Goal: Download file/media

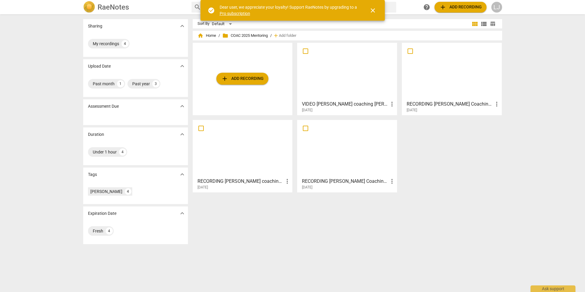
click at [373, 10] on span "close" at bounding box center [372, 10] width 7 height 7
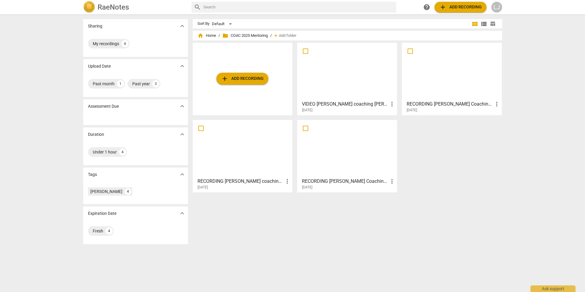
click at [234, 78] on span "add Add recording" at bounding box center [242, 78] width 43 height 7
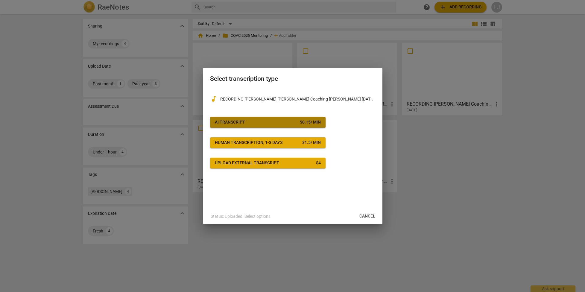
click at [279, 123] on span "AI Transcript $ 0.15 / min" at bounding box center [268, 122] width 106 height 6
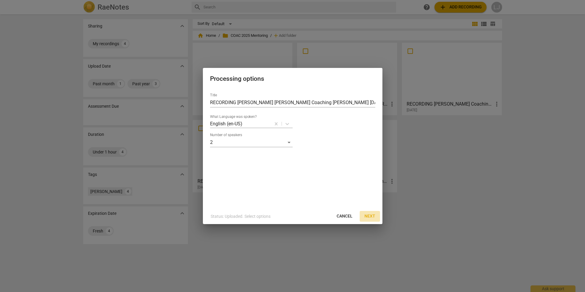
click at [373, 216] on span "Next" at bounding box center [370, 216] width 11 height 6
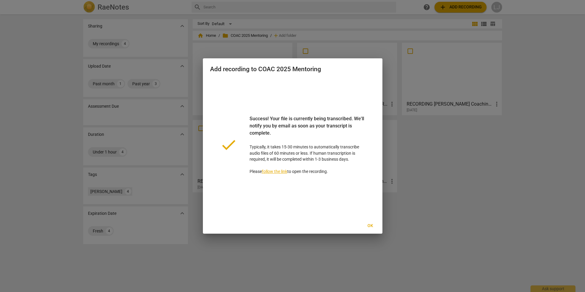
click at [371, 225] on span "Ok" at bounding box center [371, 226] width 10 height 6
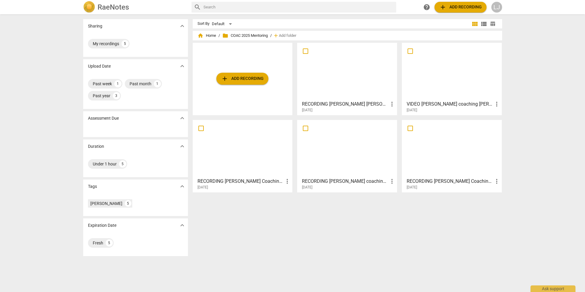
click at [322, 86] on div at bounding box center [347, 71] width 96 height 53
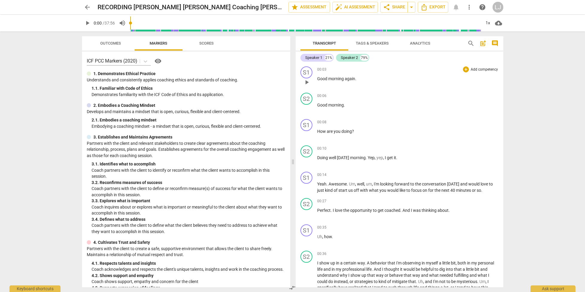
click at [307, 82] on span "play_arrow" at bounding box center [306, 82] width 7 height 7
click at [378, 43] on span "Tags & Speakers" at bounding box center [372, 43] width 33 height 4
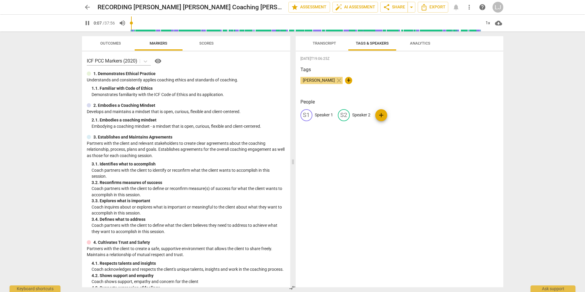
click at [325, 115] on p "Speaker 1" at bounding box center [324, 115] width 18 height 6
type input "8"
type input "E"
type input "9"
type input "[PERSON_NAME]"
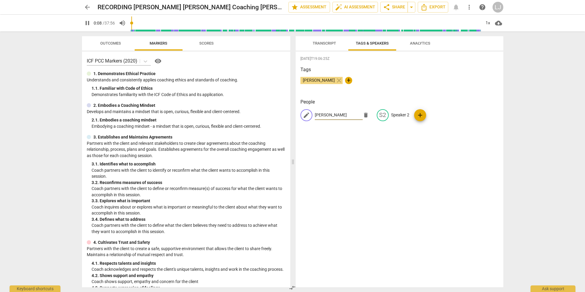
type input "9"
type input "[PERSON_NAME]"
type input "10"
type input "[PERSON_NAME]"
type input "10"
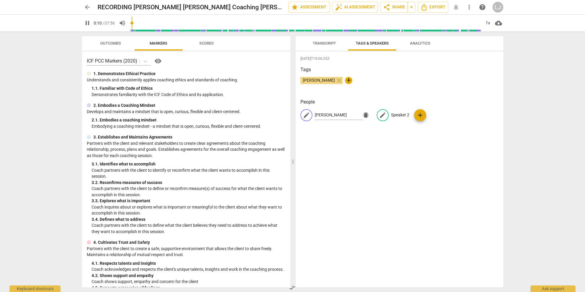
click at [395, 116] on p "Speaker 2" at bounding box center [400, 115] width 18 height 6
type input "12"
type input "R"
type input "12"
type input "Re"
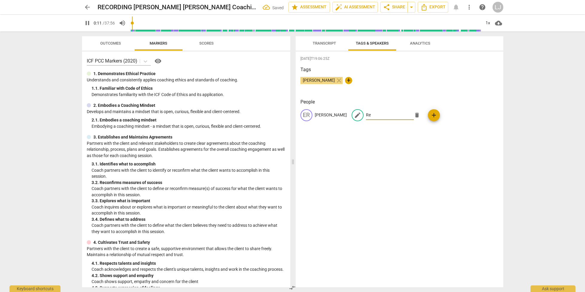
type input "12"
type input "Rei"
type input "12"
type input "[PERSON_NAME]"
type input "13"
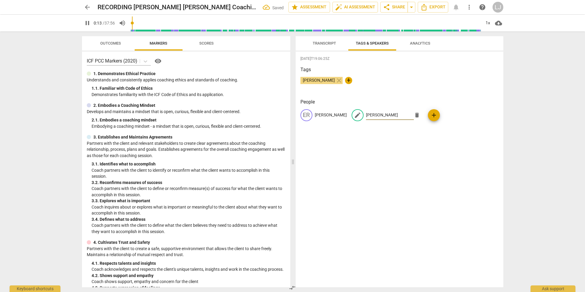
type input "[PERSON_NAME]"
click at [435, 163] on div "[DATE]T19:06:25Z Tags [PERSON_NAME] close + People ER [PERSON_NAME] edit [PERSO…" at bounding box center [400, 169] width 208 height 236
click at [325, 43] on span "Transcript" at bounding box center [324, 43] width 23 height 4
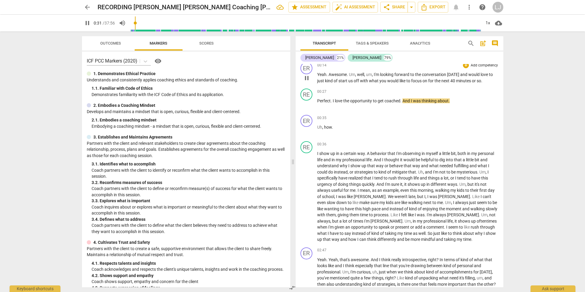
scroll to position [102, 0]
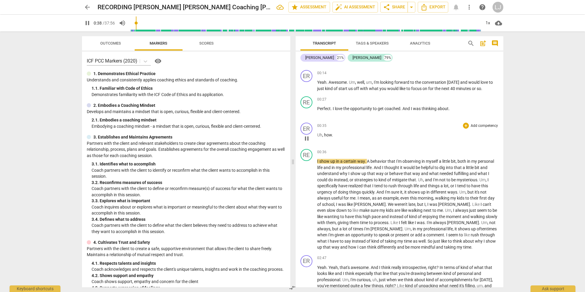
click at [318, 135] on span "Uh" at bounding box center [319, 135] width 5 height 5
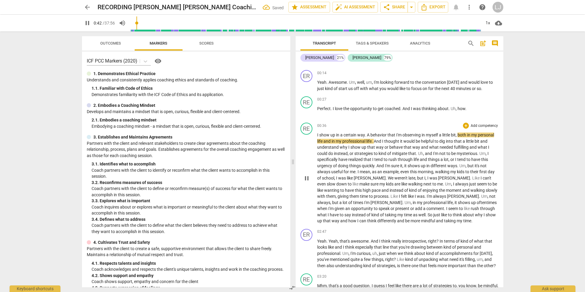
click at [317, 134] on div "RE play_arrow pause" at bounding box center [309, 174] width 17 height 102
click at [317, 136] on span "I" at bounding box center [318, 135] width 2 height 5
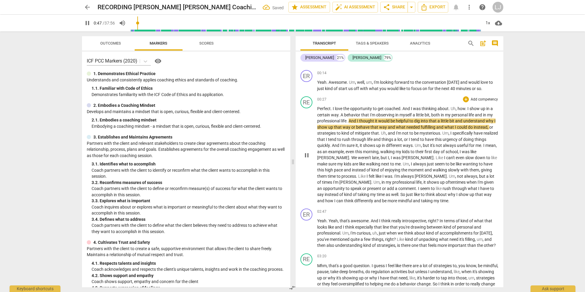
drag, startPoint x: 467, startPoint y: 109, endPoint x: 467, endPoint y: 116, distance: 6.9
click at [467, 110] on span "." at bounding box center [467, 108] width 2 height 5
type input "48"
click at [534, 124] on div "arrow_back RECORDING [PERSON_NAME] [PERSON_NAME] Coaching [PERSON_NAME] [DATE] …" at bounding box center [292, 146] width 585 height 292
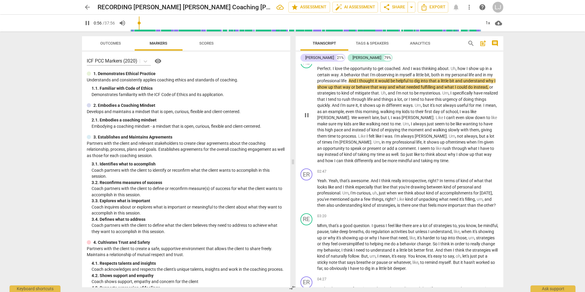
scroll to position [145, 0]
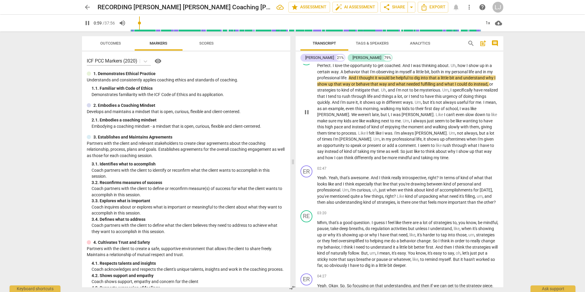
click at [421, 160] on span "taking" at bounding box center [427, 157] width 13 height 5
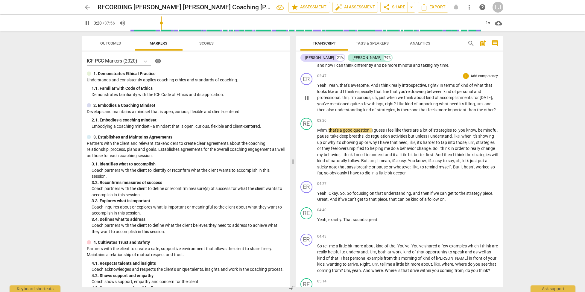
scroll to position [239, 0]
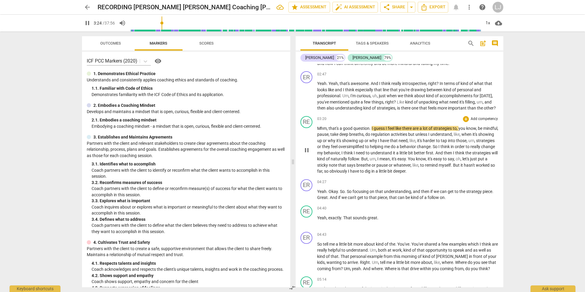
click at [360, 174] on span "have" at bounding box center [355, 171] width 10 height 5
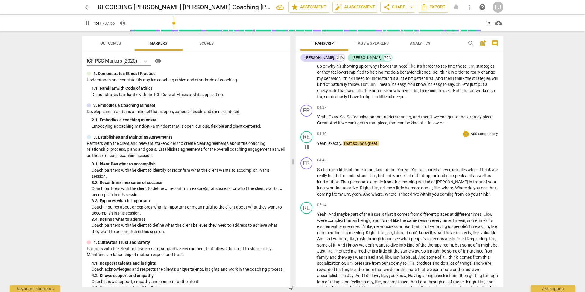
scroll to position [317, 0]
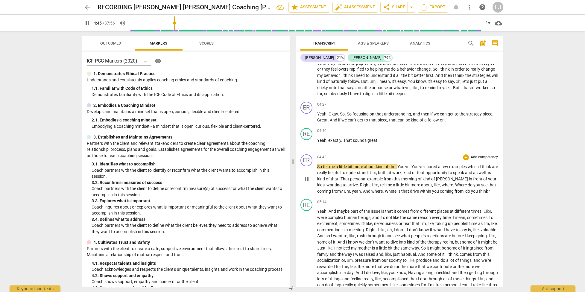
click at [444, 194] on span "coming" at bounding box center [447, 191] width 15 height 5
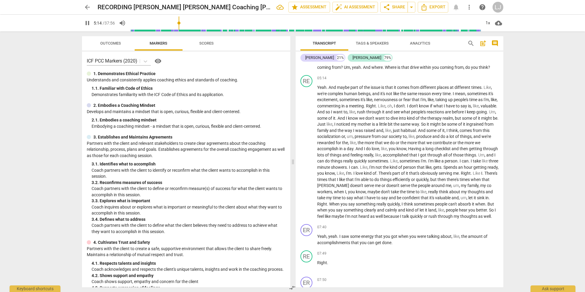
scroll to position [448, 0]
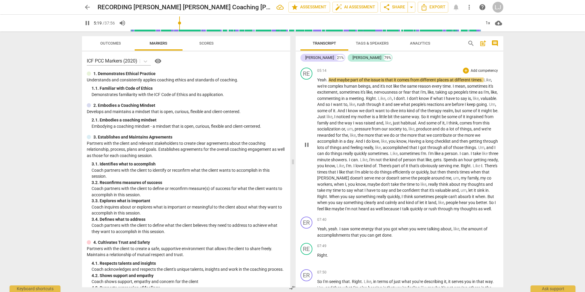
click at [364, 101] on span "meeting" at bounding box center [356, 98] width 15 height 5
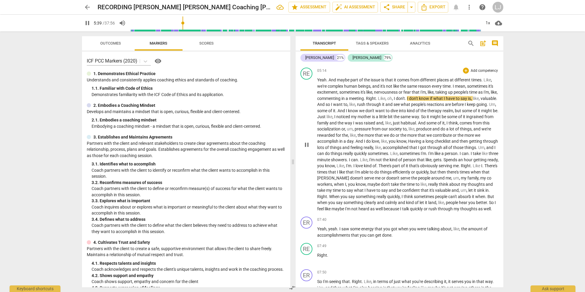
click at [477, 107] on span "going" at bounding box center [482, 104] width 10 height 5
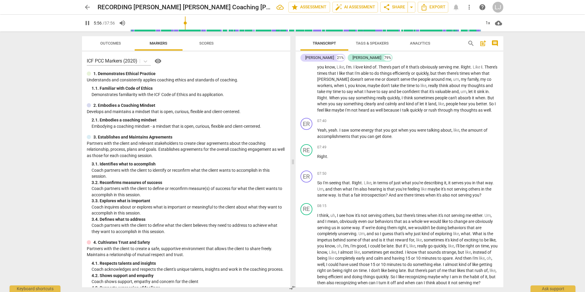
scroll to position [549, 0]
click at [469, 93] on span "let" at bounding box center [471, 91] width 5 height 5
click at [469, 93] on span "let" at bounding box center [471, 90] width 5 height 5
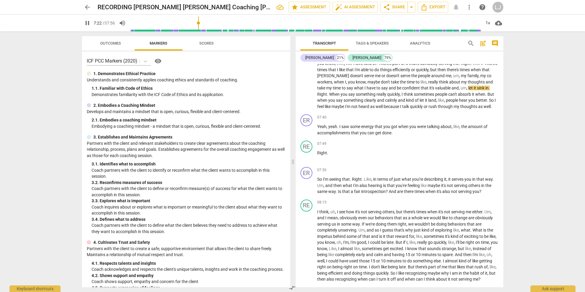
scroll to position [551, 0]
click at [461, 109] on span "thoughts" at bounding box center [470, 106] width 18 height 5
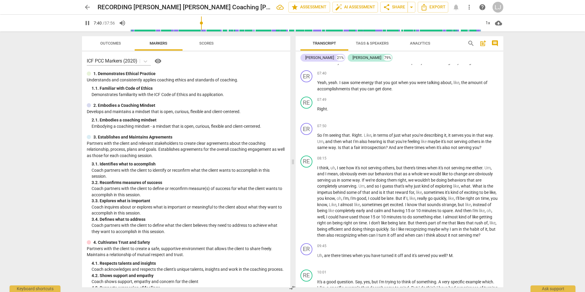
scroll to position [598, 0]
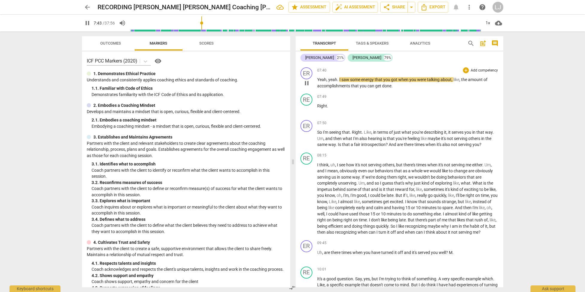
click at [369, 88] on span "can" at bounding box center [372, 86] width 8 height 5
click at [341, 88] on span "accomplishments" at bounding box center [334, 86] width 34 height 5
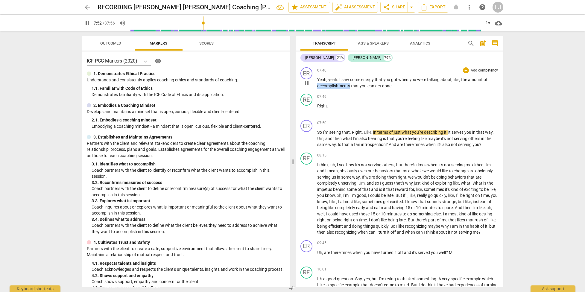
click at [341, 88] on span "accomplishments" at bounding box center [334, 86] width 34 height 5
click at [317, 108] on span "Right" at bounding box center [322, 106] width 10 height 5
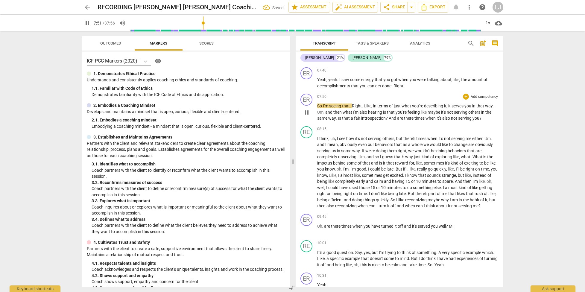
scroll to position [602, 0]
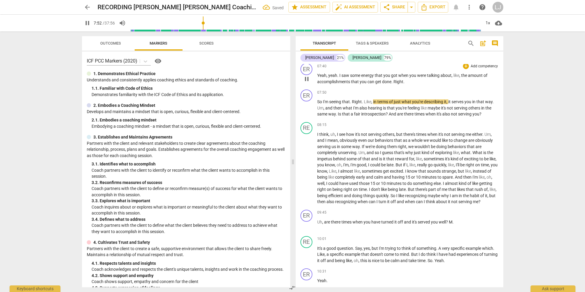
click at [406, 85] on p "Yeah , yeah . I saw some energy that you got when you were talking about , like…" at bounding box center [407, 78] width 181 height 12
type input "475"
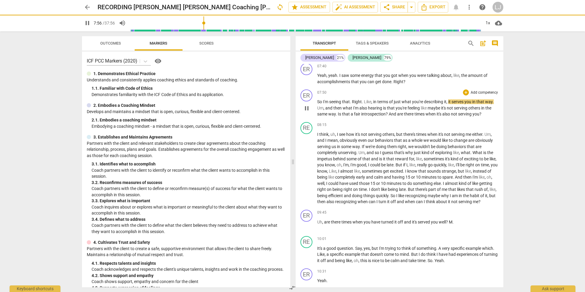
click at [318, 104] on span "So" at bounding box center [320, 101] width 6 height 5
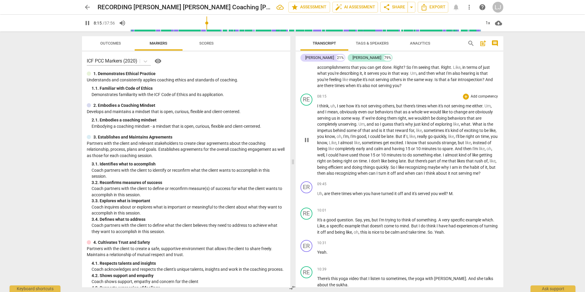
scroll to position [629, 0]
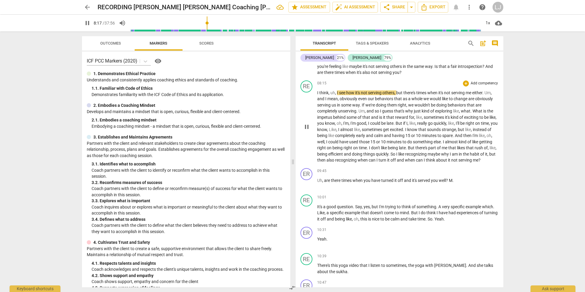
click at [448, 163] on span "about" at bounding box center [442, 160] width 12 height 5
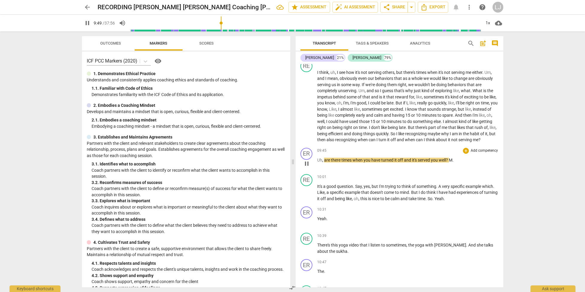
scroll to position [655, 0]
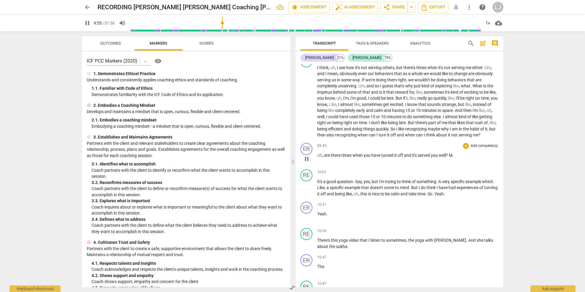
click at [449, 158] on span "?" at bounding box center [447, 155] width 3 height 5
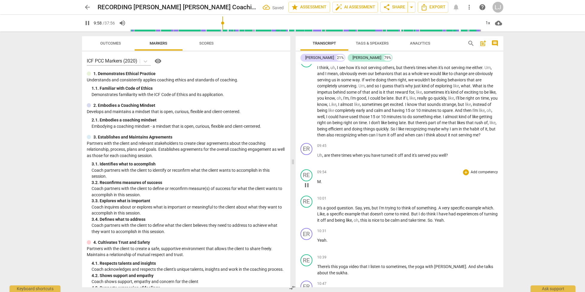
click at [318, 184] on span "M" at bounding box center [319, 181] width 4 height 5
type input "600"
click at [318, 210] on span "It's" at bounding box center [320, 208] width 6 height 5
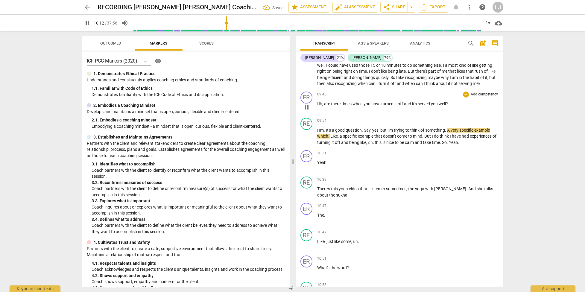
scroll to position [708, 0]
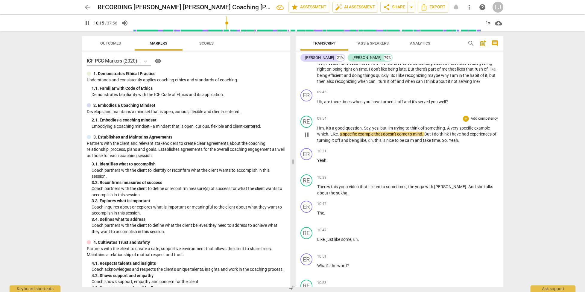
click at [431, 143] on span "take" at bounding box center [427, 140] width 9 height 5
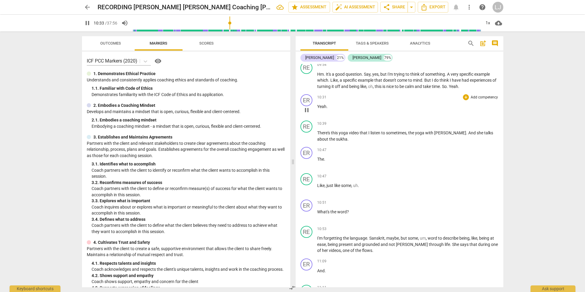
scroll to position [764, 0]
click at [477, 134] on span "she" at bounding box center [480, 131] width 7 height 5
click at [316, 167] on div "ER play_arrow pause" at bounding box center [309, 157] width 17 height 22
click at [318, 160] on span "The" at bounding box center [320, 157] width 7 height 5
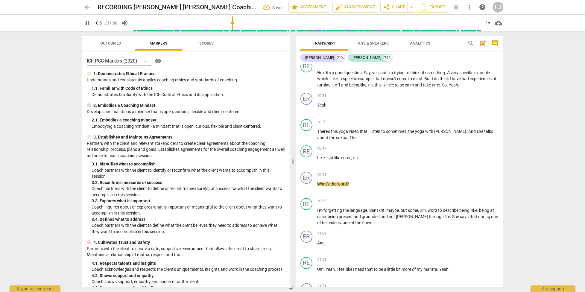
scroll to position [764, 0]
click at [317, 160] on span "Like" at bounding box center [320, 157] width 7 height 5
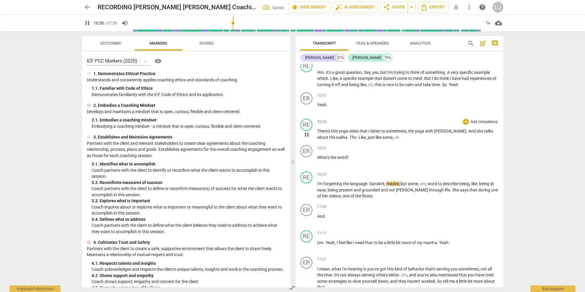
drag, startPoint x: 339, startPoint y: 157, endPoint x: 340, endPoint y: 159, distance: 3.1
click at [357, 140] on span "." at bounding box center [358, 137] width 2 height 5
type input "657"
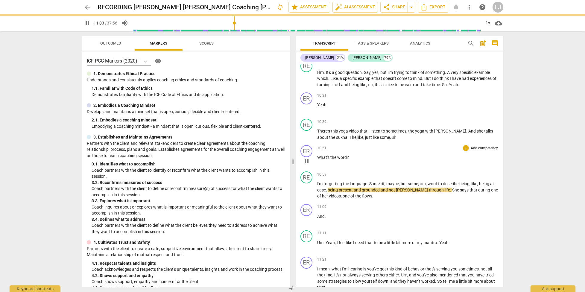
click at [317, 160] on span "What's" at bounding box center [323, 157] width 13 height 5
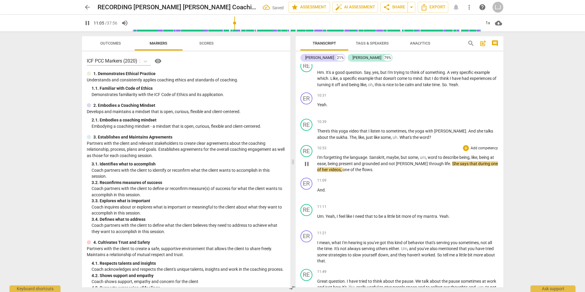
click at [317, 160] on span "I'm" at bounding box center [320, 157] width 6 height 5
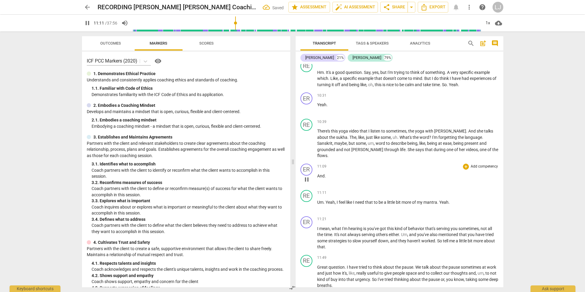
click at [318, 178] on span "And" at bounding box center [320, 176] width 7 height 5
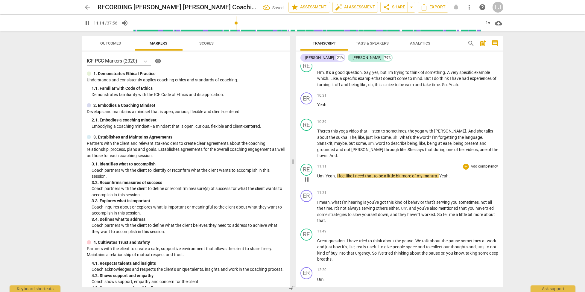
click at [318, 178] on span "Um" at bounding box center [320, 176] width 6 height 5
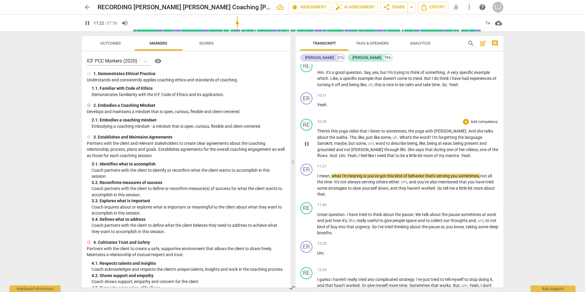
click at [461, 158] on span "Yeah" at bounding box center [465, 155] width 9 height 5
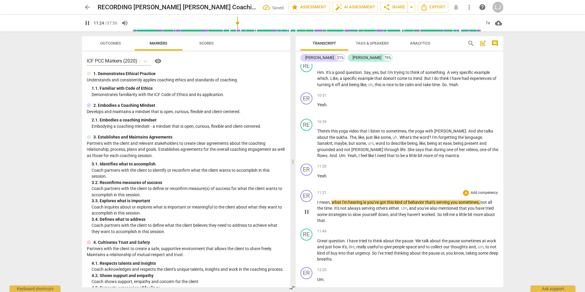
click at [318, 205] on span "I" at bounding box center [318, 202] width 2 height 5
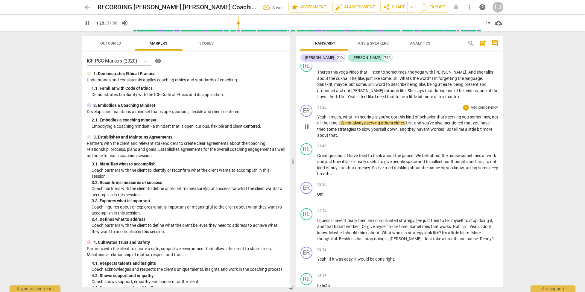
scroll to position [823, 0]
click at [452, 131] on span "So" at bounding box center [450, 129] width 6 height 5
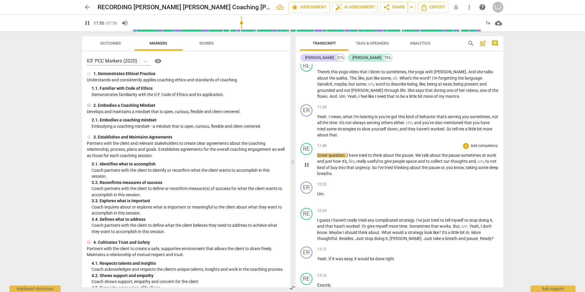
click at [332, 176] on span "breaths" at bounding box center [324, 173] width 14 height 5
click at [317, 196] on span "Um" at bounding box center [320, 194] width 6 height 5
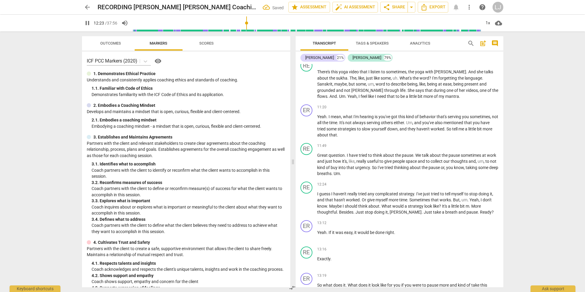
scroll to position [826, 0]
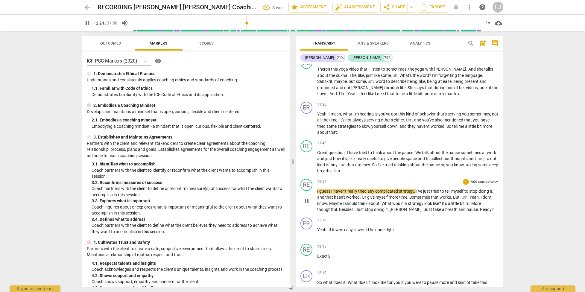
click at [317, 210] on div "play_arrow pause" at bounding box center [309, 201] width 15 height 20
click at [317, 194] on span "I" at bounding box center [318, 191] width 2 height 5
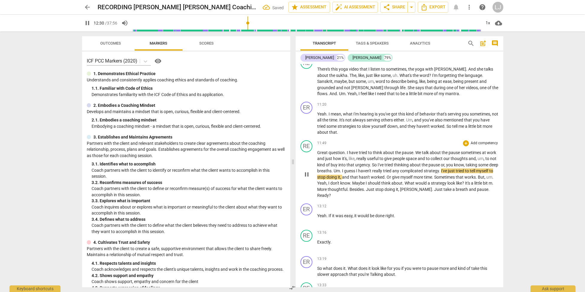
click at [444, 192] on span "Just" at bounding box center [438, 189] width 9 height 5
click at [329, 198] on span "Ready" at bounding box center [323, 195] width 12 height 5
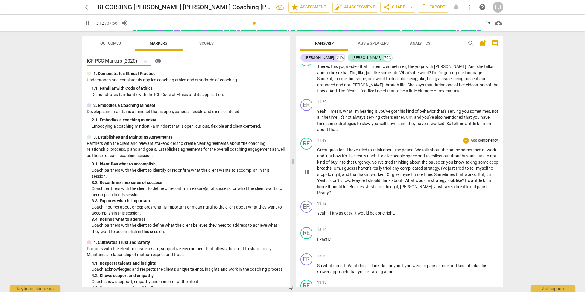
click at [329, 195] on span "Ready" at bounding box center [323, 192] width 12 height 5
type input "793"
drag, startPoint x: 330, startPoint y: 213, endPoint x: 331, endPoint y: 218, distance: 4.4
click at [489, 190] on span "." at bounding box center [489, 187] width 1 height 5
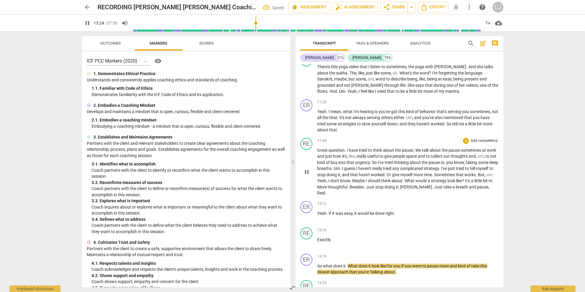
click at [327, 196] on span "eid." at bounding box center [323, 193] width 7 height 5
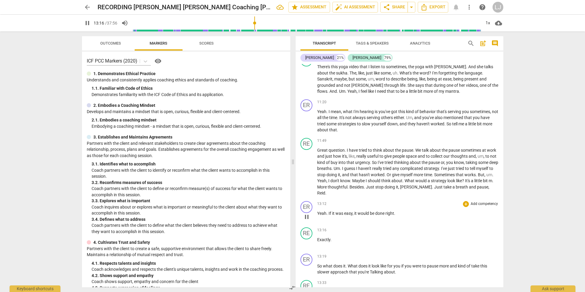
click at [385, 216] on span "done" at bounding box center [380, 213] width 10 height 5
type input "798"
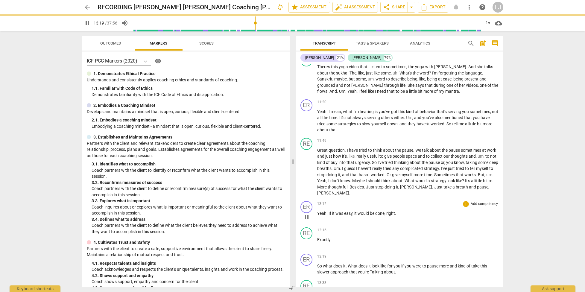
click at [398, 217] on p "Yeah . If it was easy , it would be done, right ." at bounding box center [407, 213] width 181 height 6
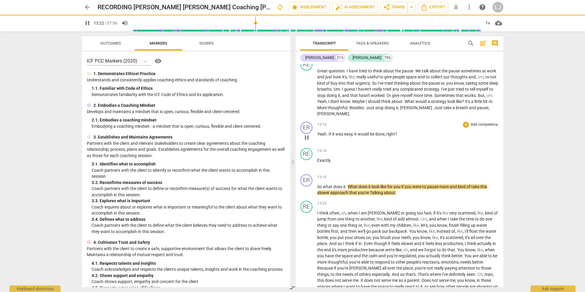
scroll to position [908, 0]
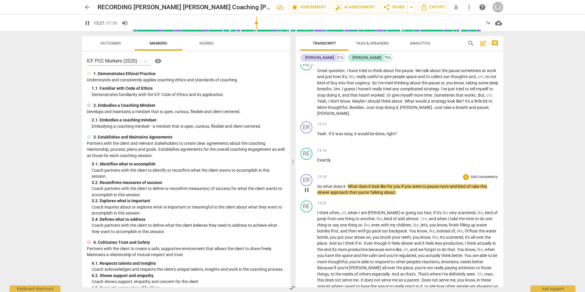
drag, startPoint x: 370, startPoint y: 211, endPoint x: 374, endPoint y: 216, distance: 6.4
click at [370, 195] on span "Talking" at bounding box center [377, 192] width 14 height 5
type input "809"
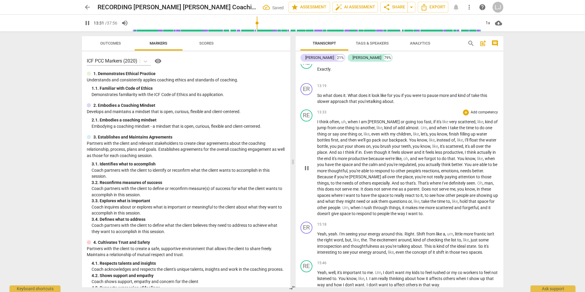
scroll to position [1003, 0]
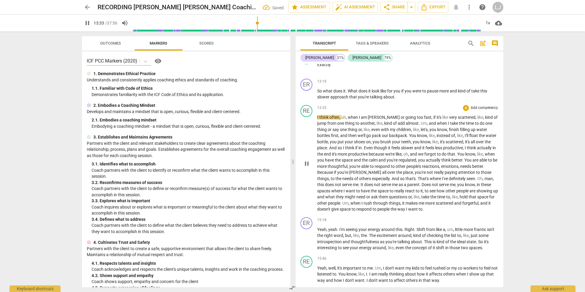
click at [390, 212] on span "people" at bounding box center [384, 209] width 13 height 5
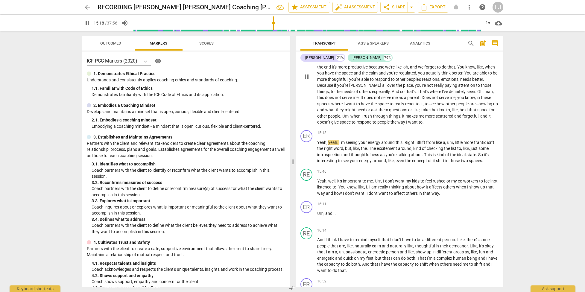
scroll to position [1095, 0]
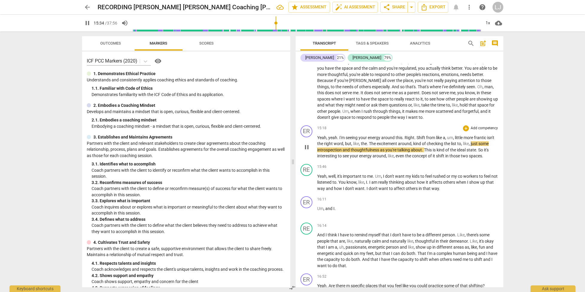
click at [463, 158] on span "two" at bounding box center [465, 156] width 8 height 5
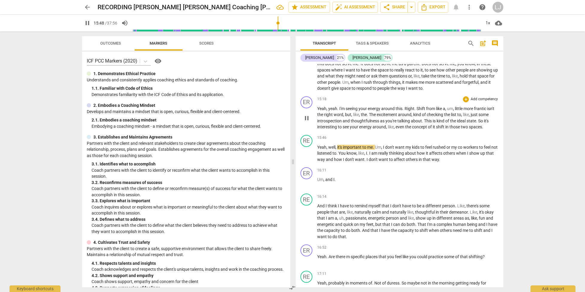
scroll to position [1125, 0]
click at [432, 161] on span "that" at bounding box center [427, 158] width 9 height 5
click at [432, 161] on span "that" at bounding box center [427, 159] width 9 height 5
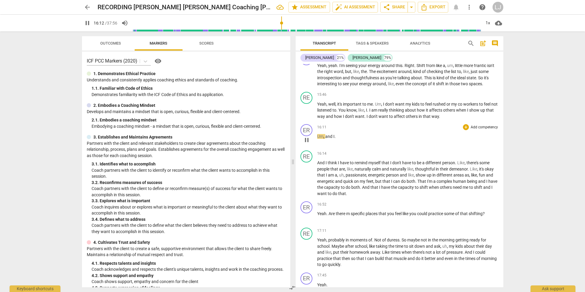
scroll to position [1169, 0]
click at [317, 138] on span "Um" at bounding box center [320, 135] width 6 height 5
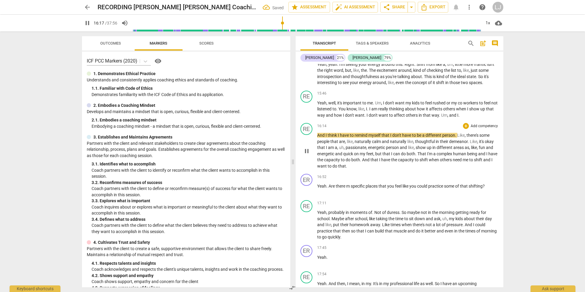
click at [317, 138] on span "And" at bounding box center [321, 135] width 8 height 5
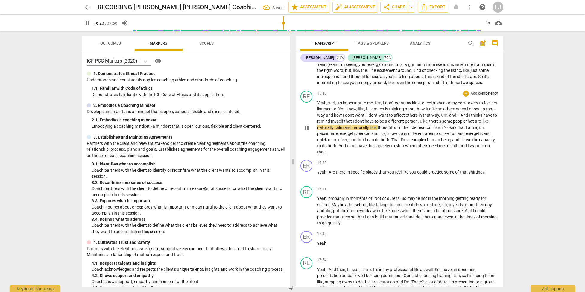
click at [460, 148] on span "shift" at bounding box center [455, 145] width 9 height 5
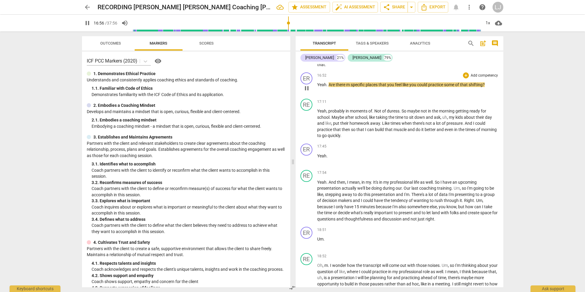
scroll to position [1256, 0]
click at [349, 87] on span "m" at bounding box center [348, 84] width 4 height 5
type input "1021"
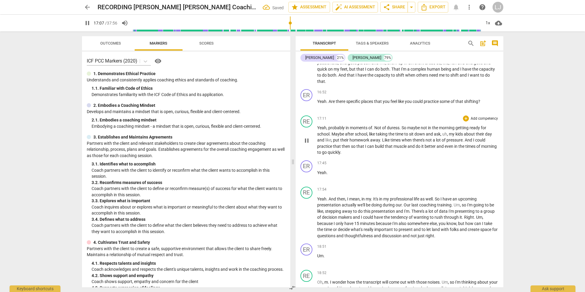
click at [481, 149] on span "morning" at bounding box center [489, 146] width 16 height 5
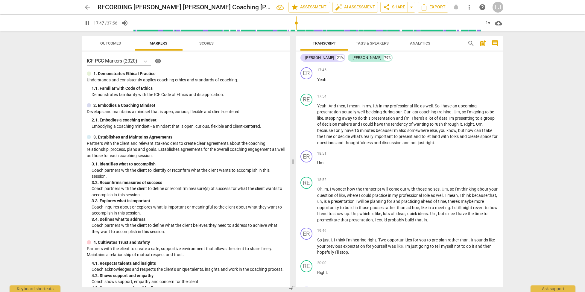
scroll to position [1334, 0]
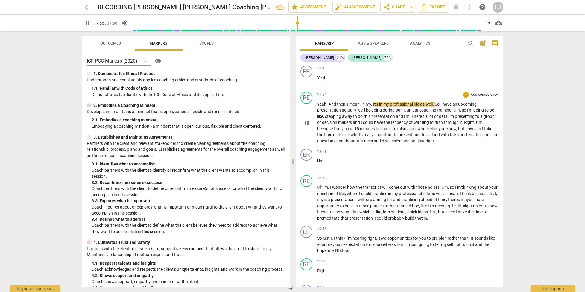
click at [411, 143] on span "and" at bounding box center [407, 141] width 8 height 5
click at [432, 143] on span "right" at bounding box center [430, 141] width 9 height 5
type input "1135"
click at [418, 143] on span "not" at bounding box center [414, 141] width 7 height 5
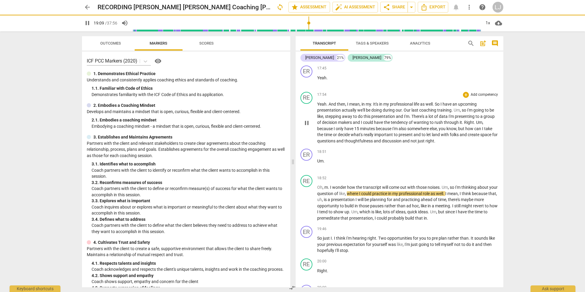
click at [418, 143] on span "not" at bounding box center [414, 141] width 7 height 5
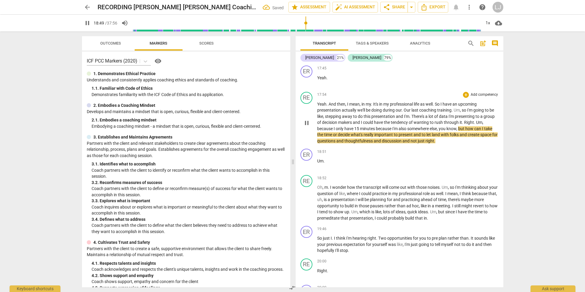
click at [426, 143] on span "just" at bounding box center [422, 141] width 8 height 5
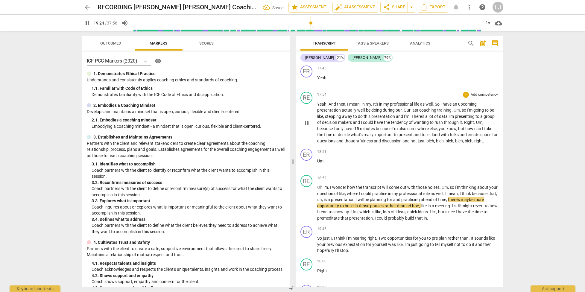
click at [425, 143] on span "just" at bounding box center [421, 141] width 7 height 5
click at [418, 143] on span "not" at bounding box center [414, 141] width 7 height 5
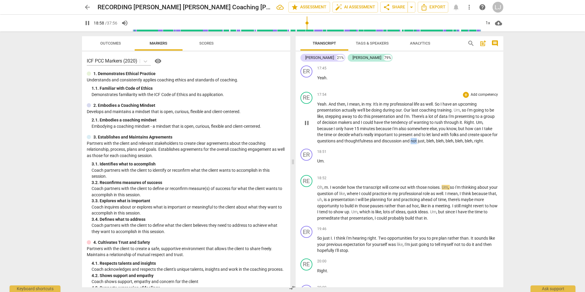
click at [418, 143] on span "not" at bounding box center [414, 141] width 7 height 5
click at [317, 190] on span "Oh" at bounding box center [319, 187] width 5 height 5
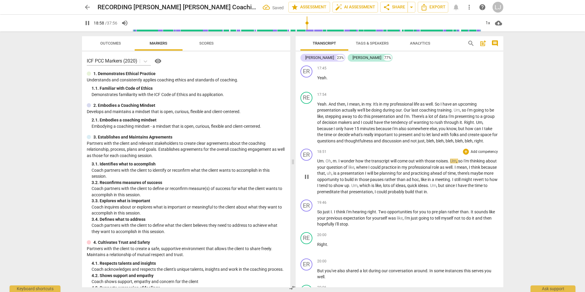
click at [318, 163] on span "Um" at bounding box center [320, 161] width 6 height 5
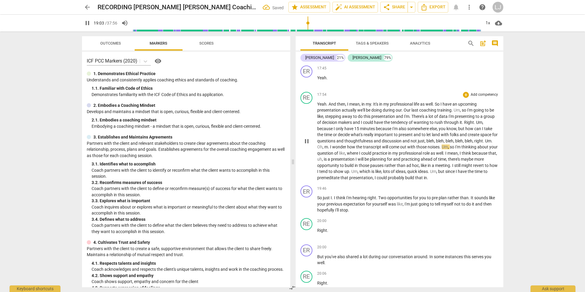
click at [328, 149] on span "m" at bounding box center [327, 147] width 4 height 5
type input "1144"
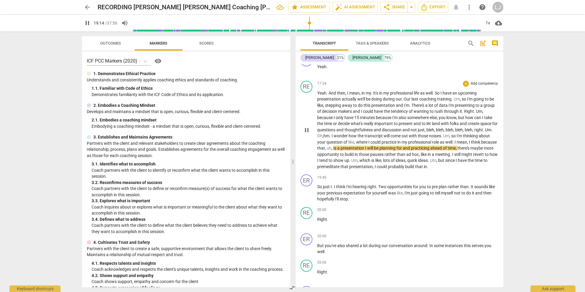
scroll to position [1347, 0]
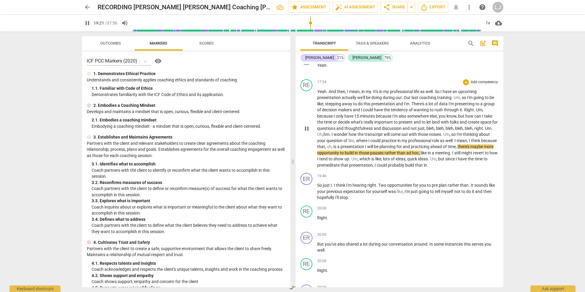
click at [472, 131] on span "bleh" at bounding box center [469, 128] width 8 height 5
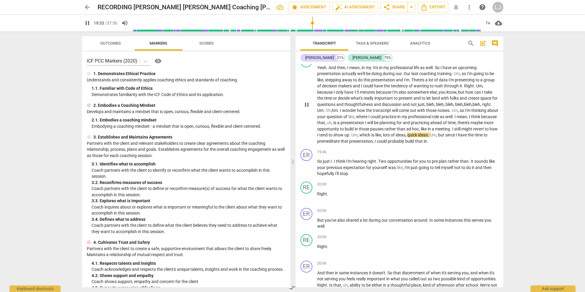
scroll to position [1374, 0]
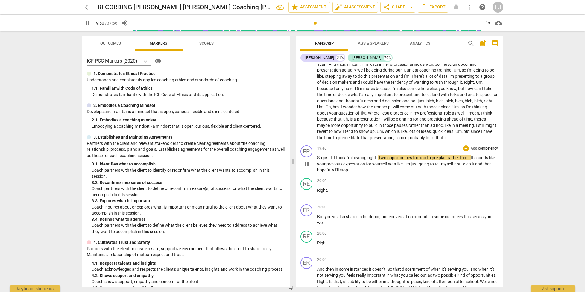
click at [325, 172] on span "hopefully" at bounding box center [326, 170] width 18 height 5
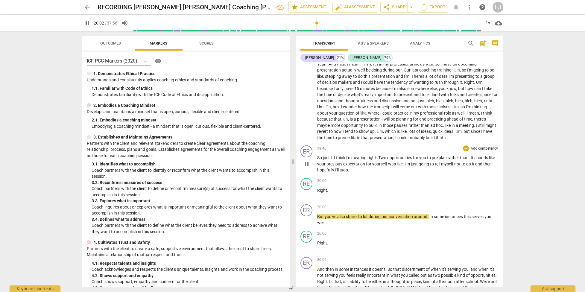
click at [450, 166] on span "myself" at bounding box center [447, 164] width 13 height 5
click at [319, 193] on span "Right" at bounding box center [322, 190] width 10 height 5
drag, startPoint x: 317, startPoint y: 209, endPoint x: 321, endPoint y: 209, distance: 3.6
click at [317, 193] on span "Right" at bounding box center [322, 190] width 10 height 5
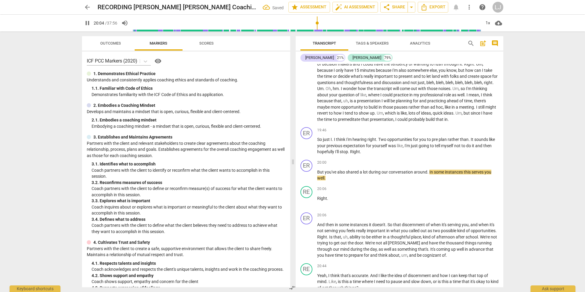
scroll to position [1394, 0]
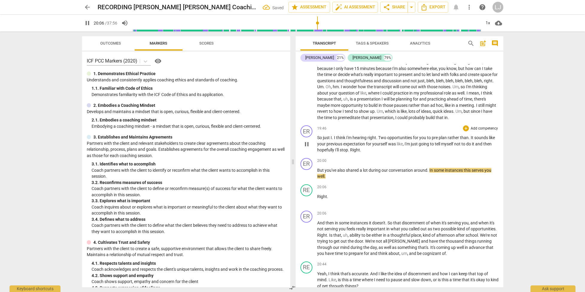
drag, startPoint x: 350, startPoint y: 169, endPoint x: 358, endPoint y: 170, distance: 8.9
click at [350, 153] on p "So just I . I think I'm hearing right . Two opportunities for you to pre plan r…" at bounding box center [407, 144] width 181 height 19
type input "1207"
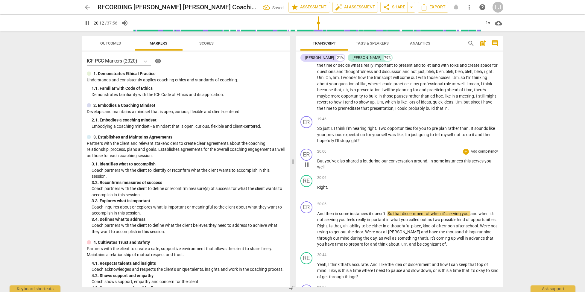
scroll to position [1408, 0]
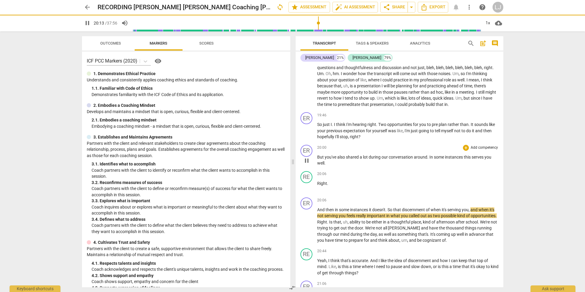
click at [319, 160] on span "But" at bounding box center [320, 157] width 7 height 5
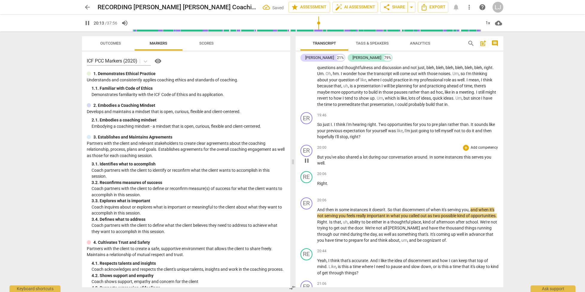
click at [317, 160] on span "But" at bounding box center [320, 157] width 7 height 5
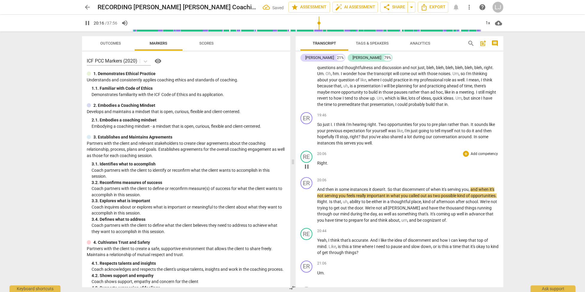
click at [317, 166] on span "Right" at bounding box center [322, 163] width 10 height 5
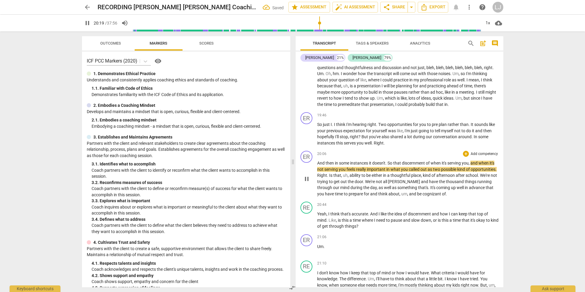
click at [318, 166] on span "And" at bounding box center [321, 163] width 8 height 5
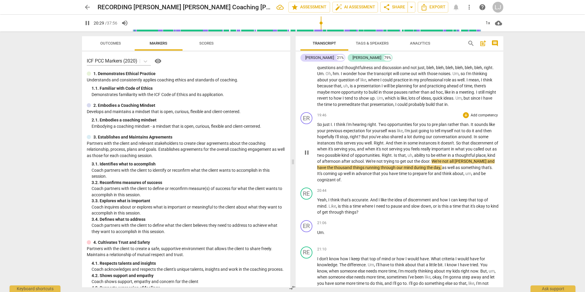
click at [385, 146] on span "." at bounding box center [385, 143] width 2 height 5
type input "1231"
drag, startPoint x: 425, startPoint y: 174, endPoint x: 424, endPoint y: 177, distance: 3.8
click at [394, 158] on span "." at bounding box center [393, 155] width 2 height 5
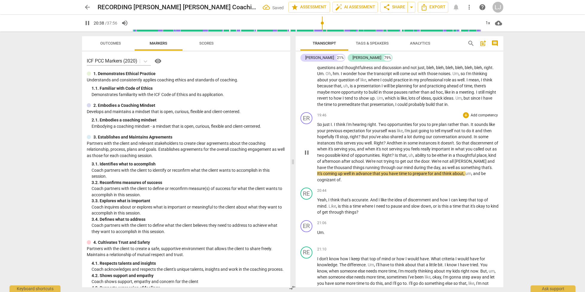
click at [380, 158] on span "opportunities" at bounding box center [367, 155] width 25 height 5
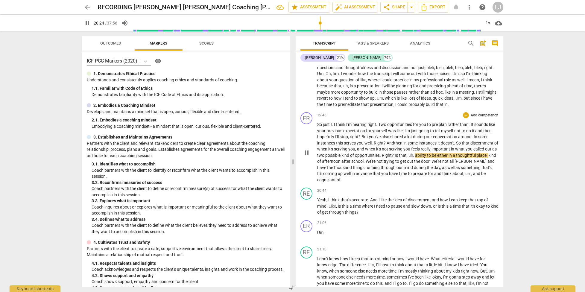
click at [399, 158] on span "Is" at bounding box center [397, 155] width 4 height 5
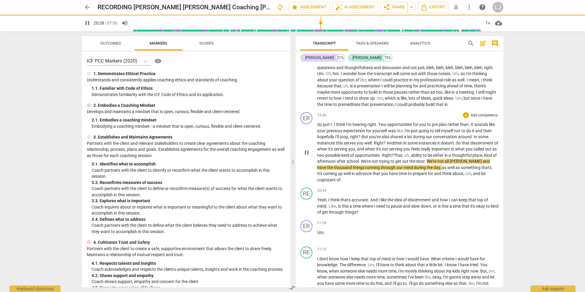
click at [403, 158] on span "hat" at bounding box center [399, 155] width 6 height 5
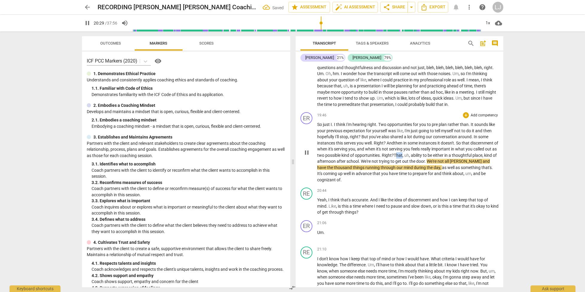
click at [403, 158] on span "hat" at bounding box center [399, 155] width 6 height 5
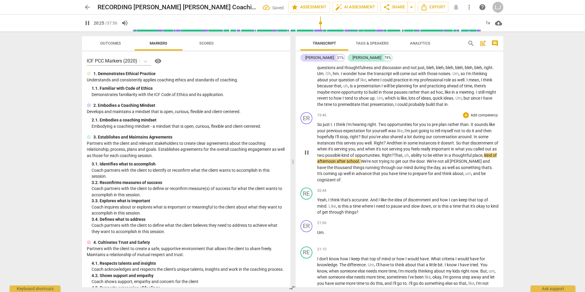
click at [481, 176] on span "be" at bounding box center [483, 173] width 4 height 5
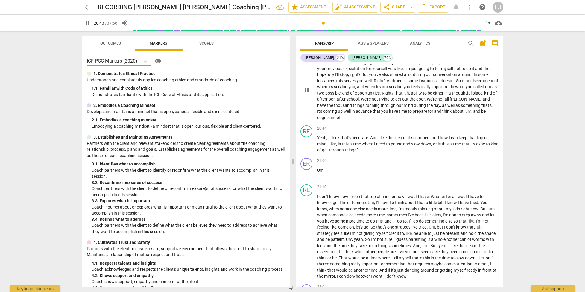
scroll to position [1470, 0]
click at [481, 146] on span "okay" at bounding box center [481, 143] width 10 height 5
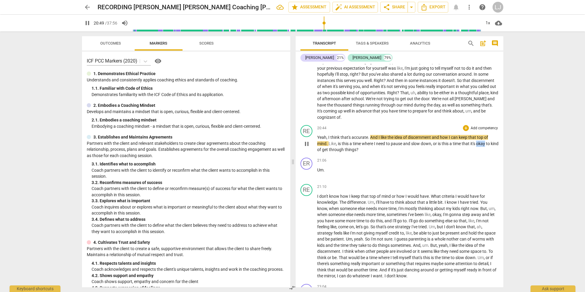
click at [481, 146] on span "okay" at bounding box center [481, 143] width 10 height 5
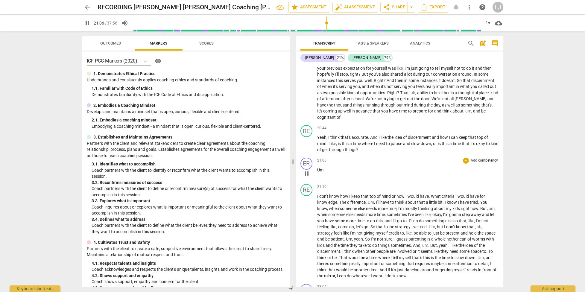
click at [318, 172] on span "Um" at bounding box center [320, 170] width 6 height 5
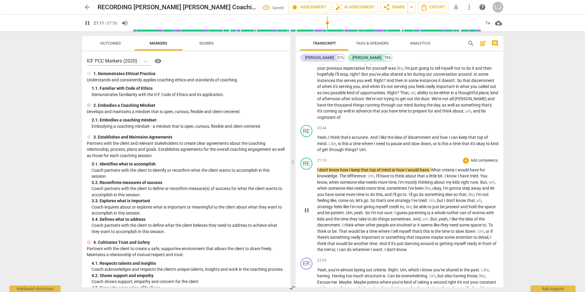
click at [317, 172] on span "I" at bounding box center [318, 170] width 2 height 5
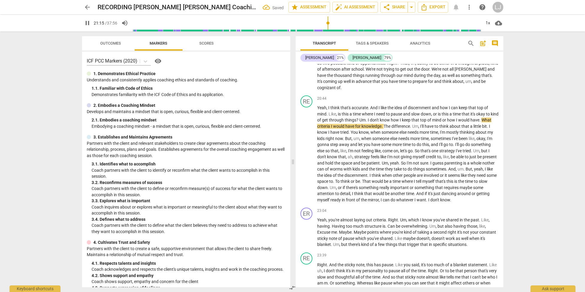
scroll to position [1500, 0]
click at [445, 165] on span "guess" at bounding box center [439, 162] width 12 height 5
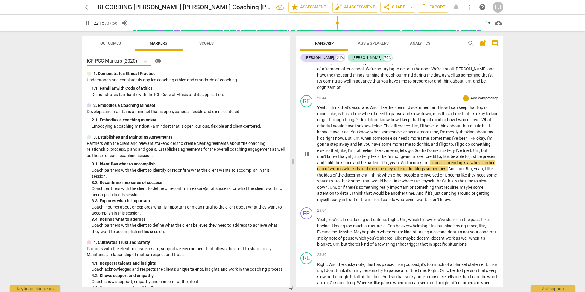
click at [415, 202] on span "whatever" at bounding box center [405, 199] width 18 height 5
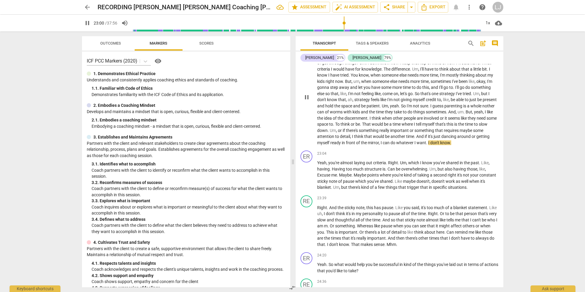
scroll to position [1558, 0]
drag, startPoint x: 398, startPoint y: 188, endPoint x: 398, endPoint y: 192, distance: 4.5
click at [398, 165] on span "." at bounding box center [399, 162] width 2 height 5
type input "1389"
click at [438, 177] on span "second" at bounding box center [441, 174] width 14 height 5
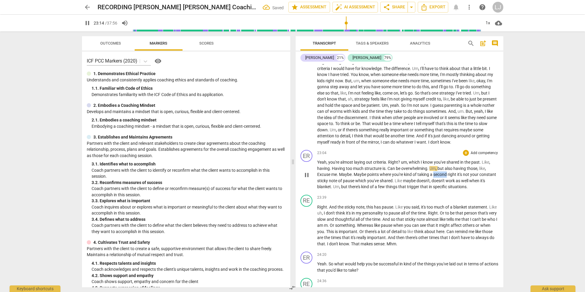
click at [438, 177] on span "second" at bounding box center [441, 174] width 14 height 5
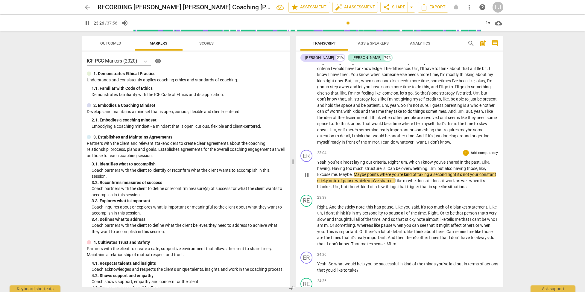
click at [448, 177] on span "second" at bounding box center [441, 174] width 14 height 5
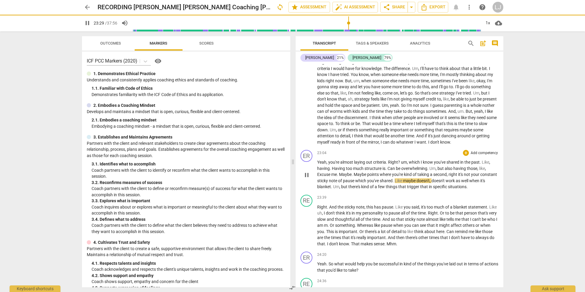
click at [458, 177] on span "right" at bounding box center [454, 174] width 10 height 5
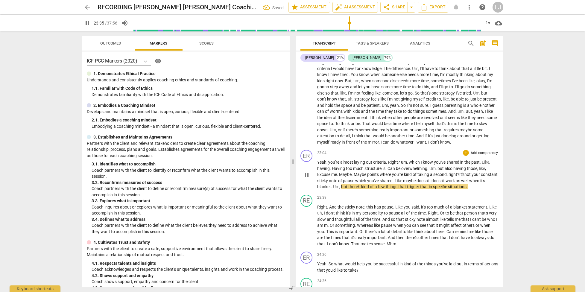
click at [427, 177] on span "taking" at bounding box center [424, 174] width 13 height 5
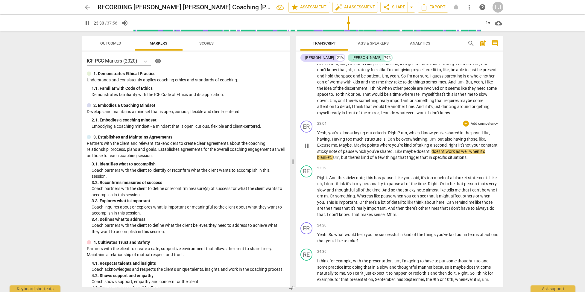
scroll to position [1588, 0]
click at [411, 185] on span "of" at bounding box center [408, 183] width 5 height 5
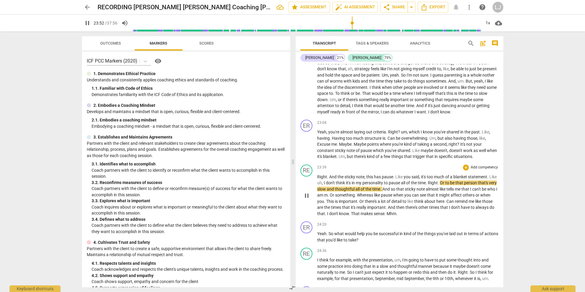
click at [438, 185] on span "Right" at bounding box center [433, 183] width 10 height 5
type input "1435"
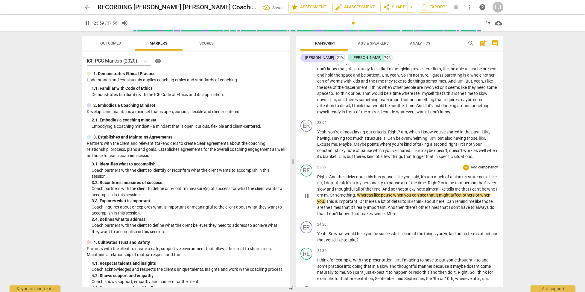
click at [328, 198] on span "m" at bounding box center [326, 195] width 4 height 5
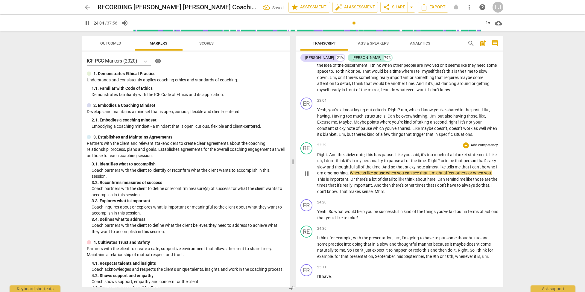
scroll to position [1620, 0]
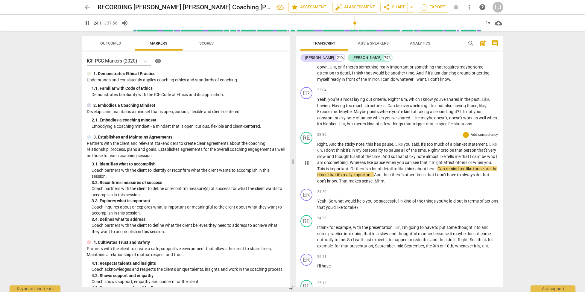
click at [327, 184] on span "don't" at bounding box center [322, 181] width 10 height 5
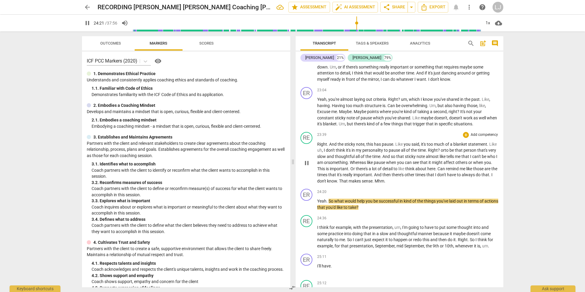
click at [462, 177] on span "always" at bounding box center [469, 174] width 14 height 5
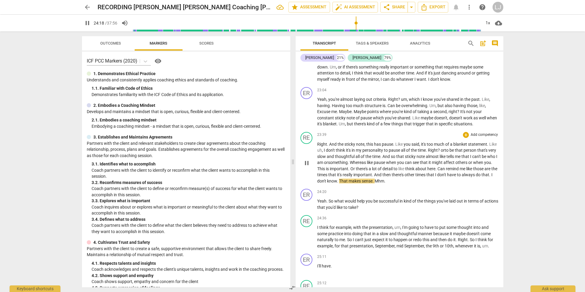
click at [339, 184] on span "." at bounding box center [338, 181] width 2 height 5
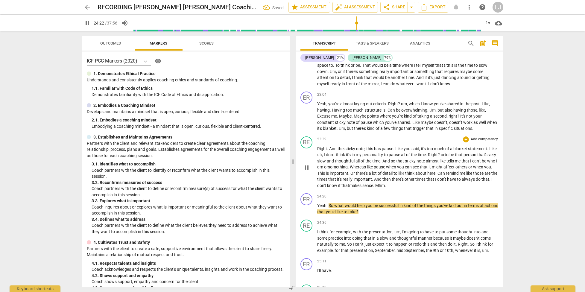
click at [363, 188] on span "makes" at bounding box center [355, 185] width 13 height 5
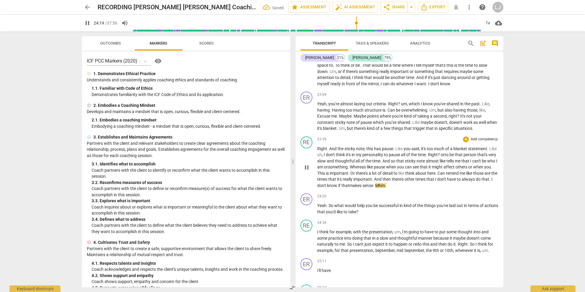
click at [385, 188] on span "Mhm" at bounding box center [380, 185] width 10 height 5
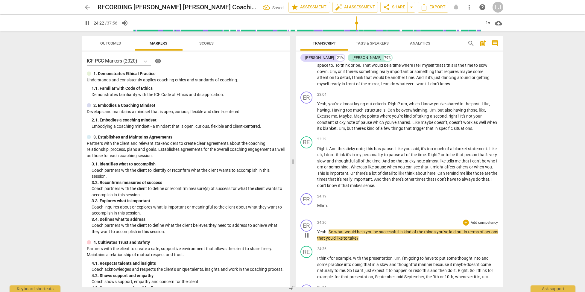
click at [317, 234] on span "Yeah" at bounding box center [321, 232] width 9 height 5
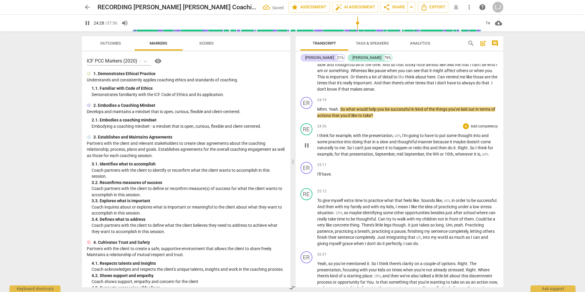
scroll to position [1714, 0]
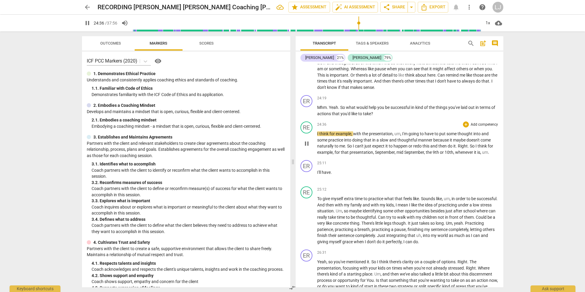
click at [464, 155] on span "whenever" at bounding box center [464, 152] width 19 height 5
click at [317, 175] on span "I'll" at bounding box center [319, 172] width 4 height 5
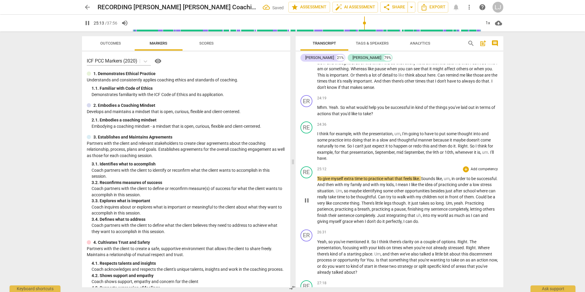
click at [318, 181] on span "To" at bounding box center [319, 178] width 5 height 5
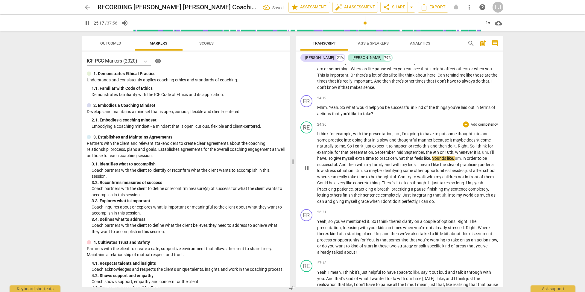
click at [328, 161] on span "." at bounding box center [327, 158] width 2 height 5
type input "1518"
click at [418, 204] on span "perfectly" at bounding box center [410, 201] width 16 height 5
click at [393, 204] on span "don't" at bounding box center [388, 201] width 10 height 5
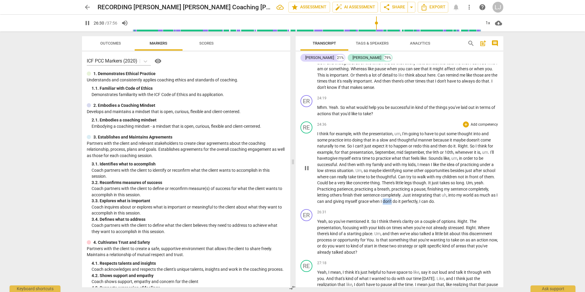
click at [393, 204] on span "don't" at bounding box center [388, 201] width 10 height 5
click at [412, 198] on span "Just" at bounding box center [407, 195] width 9 height 5
click at [422, 204] on span "I" at bounding box center [420, 201] width 2 height 5
click at [402, 204] on span "it" at bounding box center [400, 201] width 3 height 5
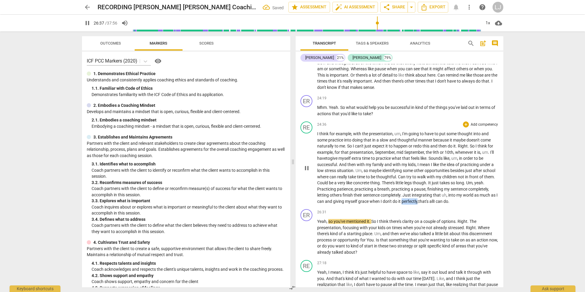
click at [402, 204] on span "it" at bounding box center [400, 201] width 3 height 5
click at [418, 204] on span "perfectly" at bounding box center [410, 201] width 16 height 5
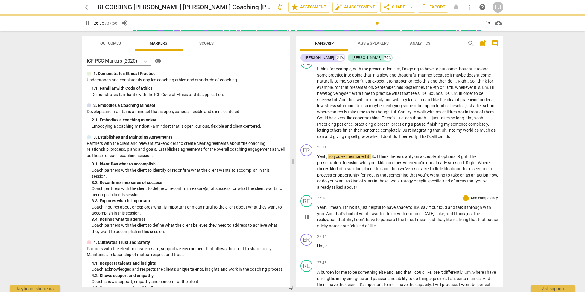
scroll to position [1789, 0]
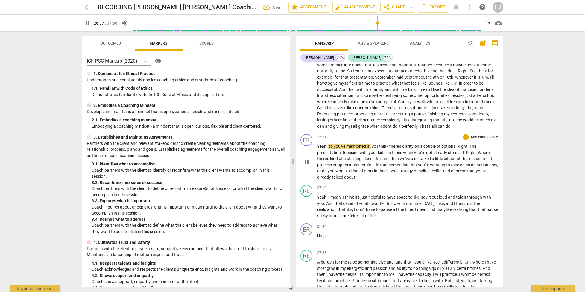
click at [326, 149] on span "Yeah" at bounding box center [321, 146] width 9 height 5
type input "1599"
click at [359, 149] on span "mentioned" at bounding box center [357, 146] width 21 height 5
click at [368, 149] on span "it" at bounding box center [369, 146] width 2 height 5
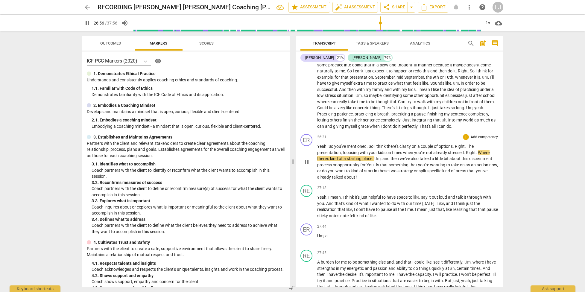
click at [467, 149] on span "." at bounding box center [466, 146] width 2 height 5
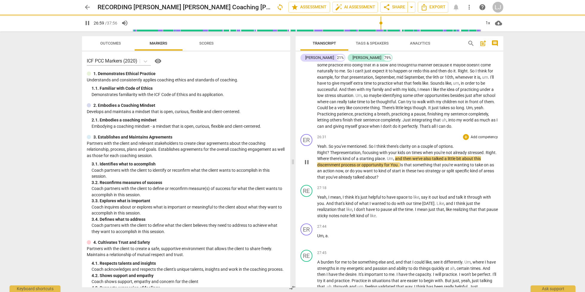
drag, startPoint x: 477, startPoint y: 178, endPoint x: 475, endPoint y: 185, distance: 6.7
click at [496, 155] on span "." at bounding box center [496, 152] width 1 height 5
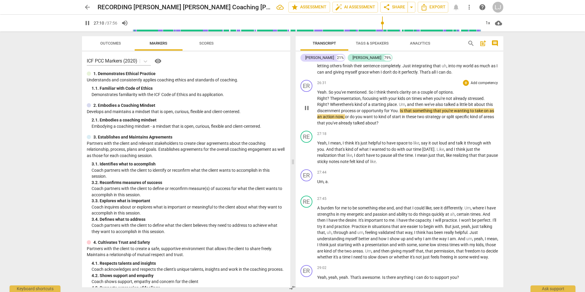
scroll to position [1844, 0]
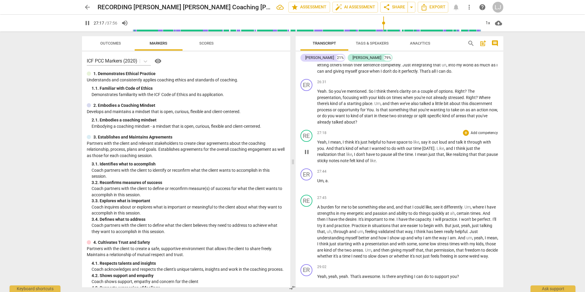
click at [456, 157] on span "realizing" at bounding box center [461, 154] width 16 height 5
click at [317, 183] on span "Um" at bounding box center [320, 180] width 6 height 5
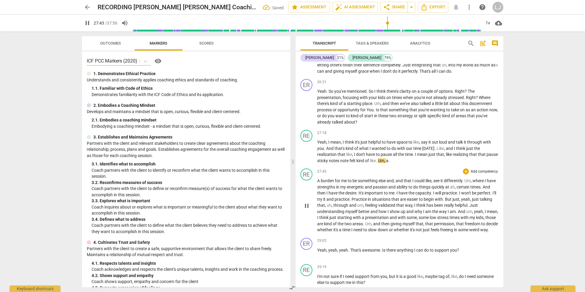
click at [317, 183] on span "A" at bounding box center [319, 180] width 4 height 5
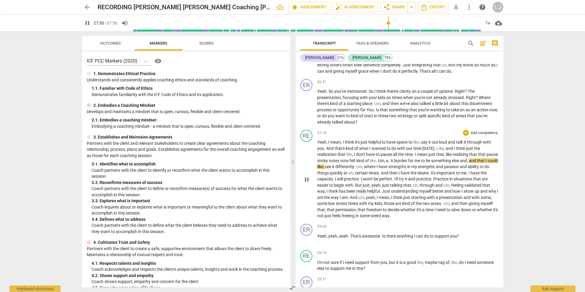
click at [389, 163] on span "a" at bounding box center [387, 160] width 2 height 5
type input "1675"
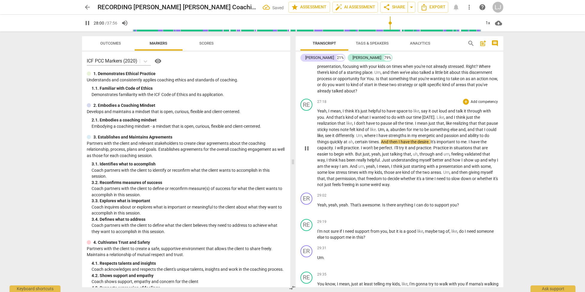
scroll to position [1877, 0]
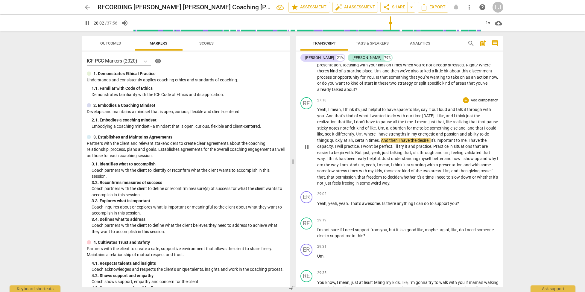
click at [356, 186] on span "freeing" at bounding box center [349, 183] width 14 height 5
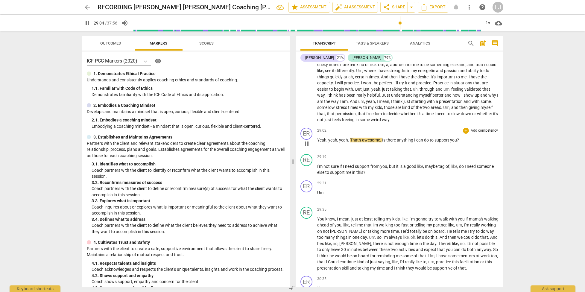
scroll to position [1947, 0]
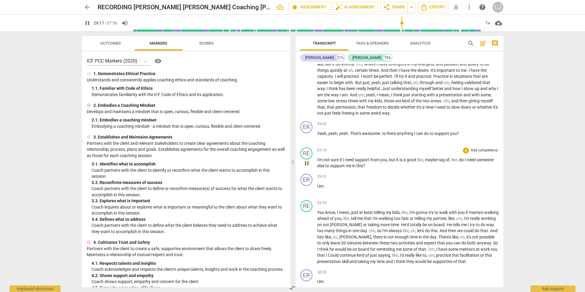
click at [440, 162] on span "tag" at bounding box center [442, 159] width 7 height 5
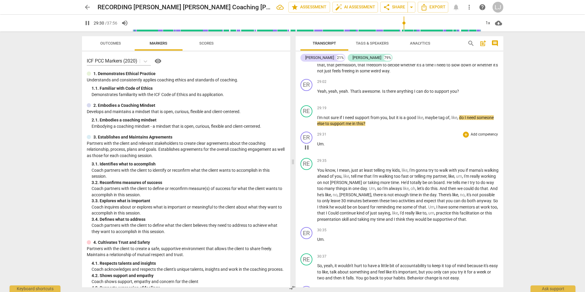
scroll to position [1990, 0]
click at [318, 146] on span "Um" at bounding box center [320, 143] width 6 height 5
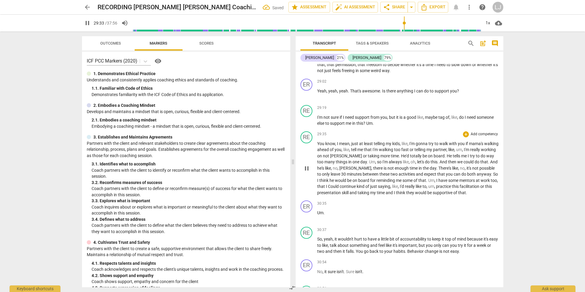
click at [318, 146] on span "You" at bounding box center [321, 143] width 8 height 5
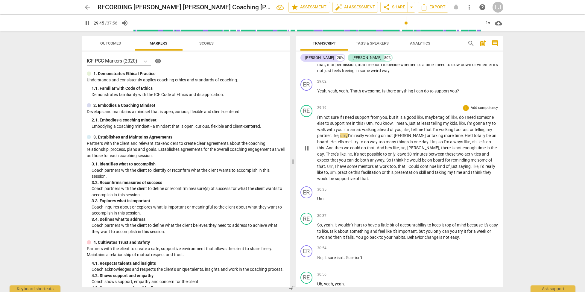
scroll to position [1988, 0]
click at [428, 152] on span "[PERSON_NAME]" at bounding box center [424, 149] width 32 height 5
type input "1792"
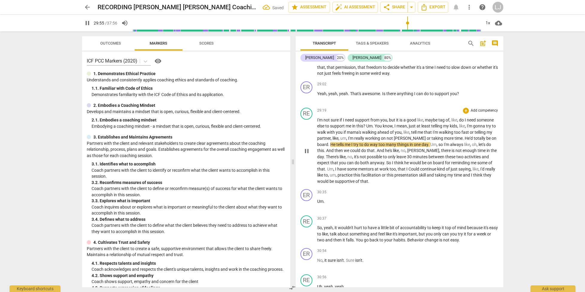
click at [426, 153] on span "[PERSON_NAME]" at bounding box center [424, 150] width 32 height 5
click at [426, 152] on span "[PERSON_NAME]" at bounding box center [424, 149] width 32 height 5
click at [480, 178] on span "think" at bounding box center [478, 175] width 10 height 5
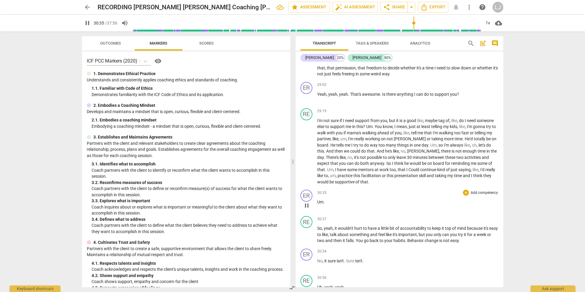
click at [317, 205] on span "Um" at bounding box center [320, 202] width 6 height 5
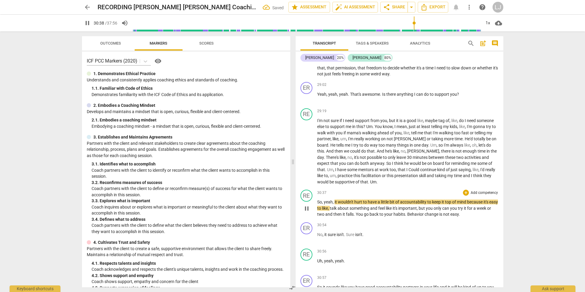
click at [319, 205] on span "So" at bounding box center [319, 202] width 5 height 5
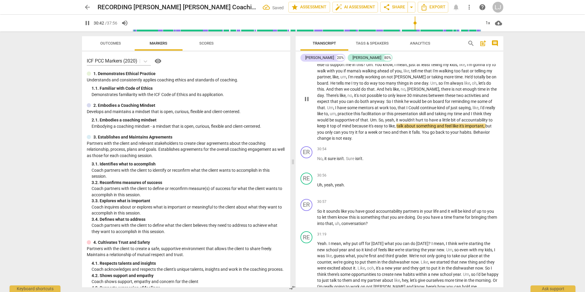
scroll to position [2050, 0]
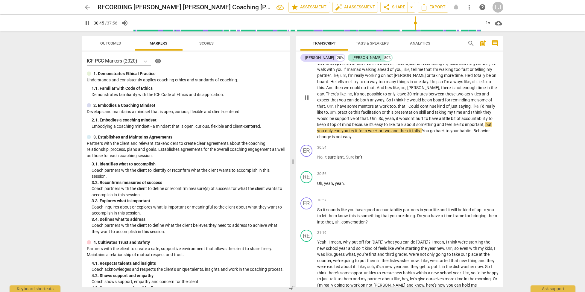
click at [337, 139] on span "not" at bounding box center [339, 136] width 7 height 5
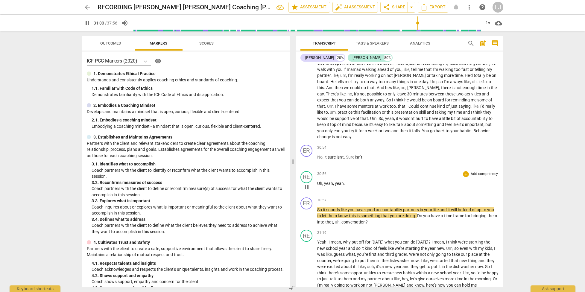
click at [335, 186] on span "yeah" at bounding box center [339, 183] width 9 height 5
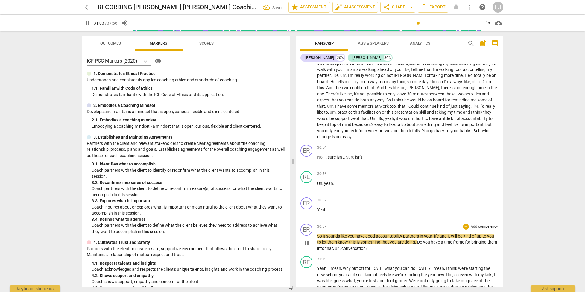
click at [317, 239] on span "So" at bounding box center [320, 236] width 6 height 5
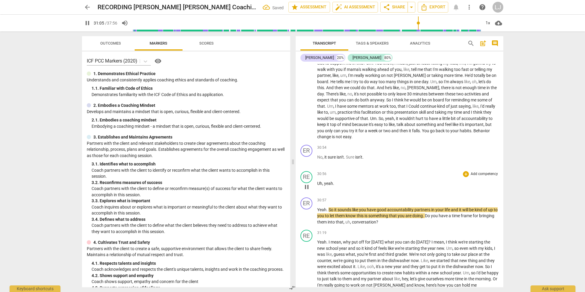
click at [319, 186] on span "Uh" at bounding box center [319, 183] width 5 height 5
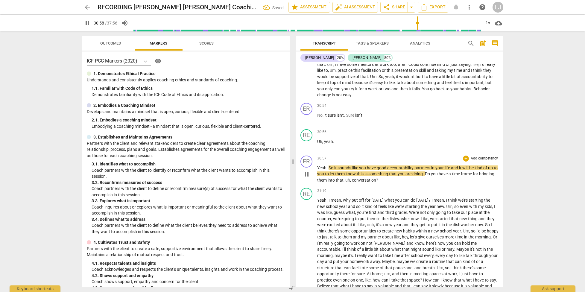
scroll to position [2092, 0]
click at [344, 182] on span "that" at bounding box center [340, 179] width 8 height 5
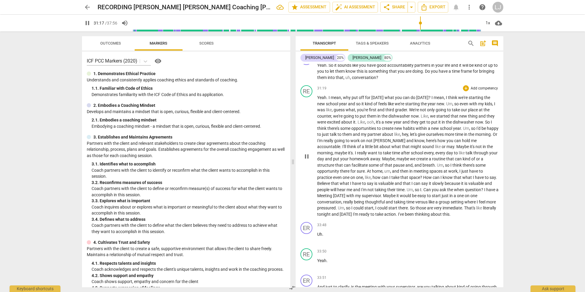
scroll to position [2195, 0]
click at [396, 216] on span "action" at bounding box center [390, 214] width 12 height 5
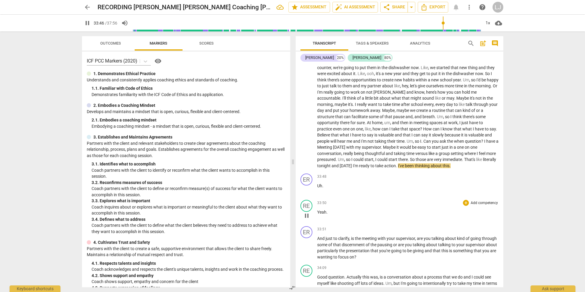
scroll to position [2252, 0]
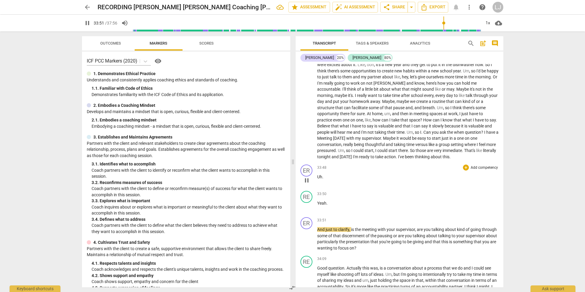
click at [317, 179] on span "Uh" at bounding box center [319, 177] width 5 height 5
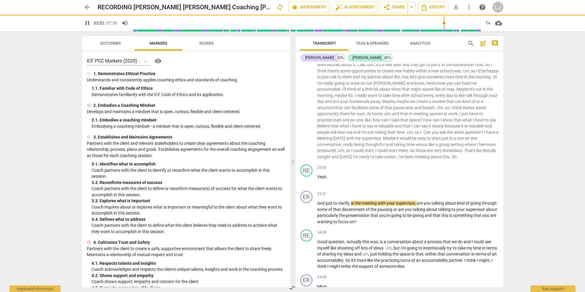
scroll to position [2226, 0]
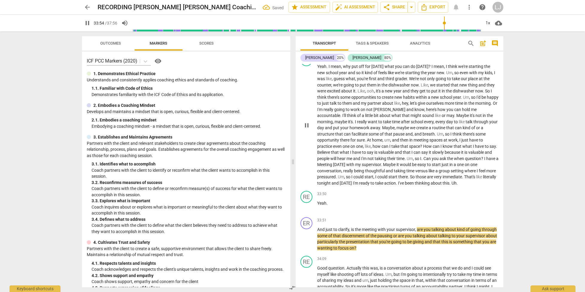
click at [450, 186] on span "this" at bounding box center [446, 183] width 7 height 5
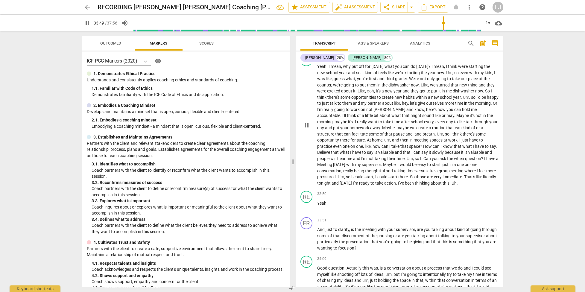
click at [458, 186] on span "." at bounding box center [457, 183] width 1 height 5
type input "2031"
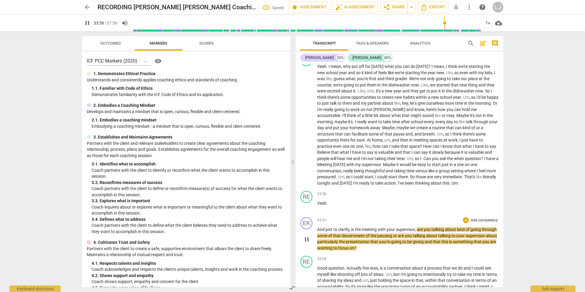
click at [317, 249] on div "play_arrow pause" at bounding box center [309, 239] width 15 height 20
click at [318, 232] on span "And" at bounding box center [321, 229] width 8 height 5
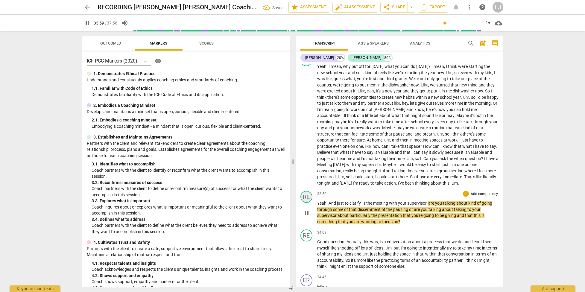
click at [305, 203] on div "RE" at bounding box center [307, 197] width 12 height 12
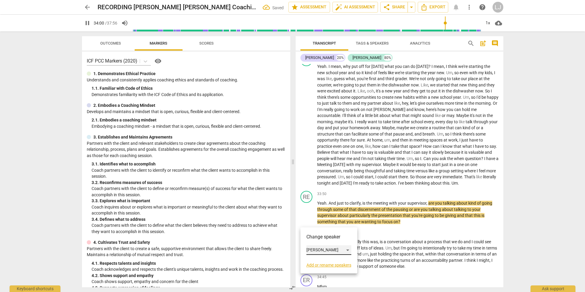
click at [313, 251] on div "[PERSON_NAME]" at bounding box center [329, 251] width 45 height 10
click at [317, 237] on li "[PERSON_NAME]" at bounding box center [330, 238] width 46 height 11
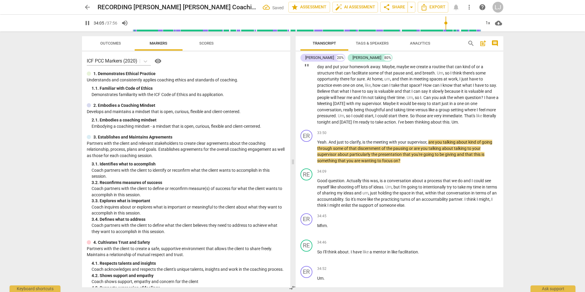
scroll to position [2287, 0]
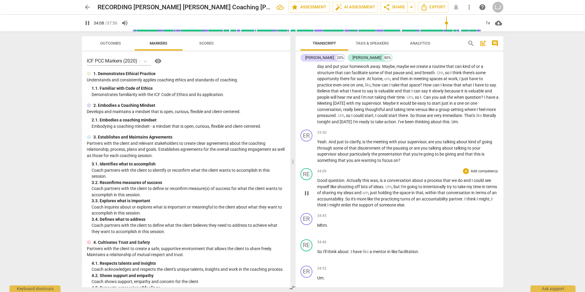
click at [375, 207] on span "support" at bounding box center [367, 205] width 16 height 5
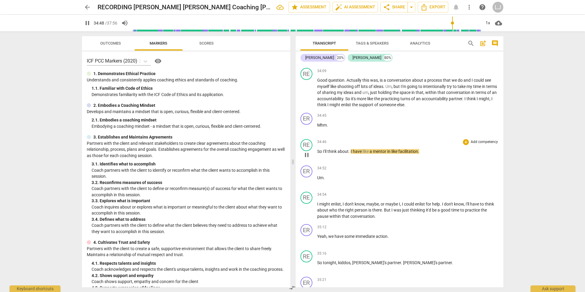
scroll to position [2389, 0]
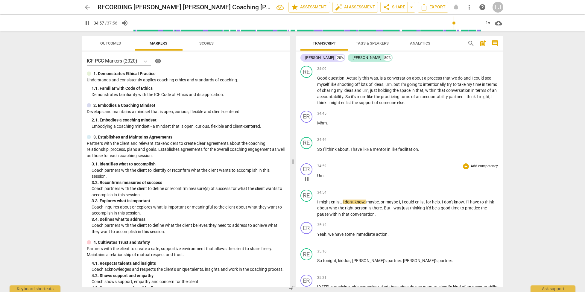
click at [318, 178] on span "Um" at bounding box center [320, 175] width 6 height 5
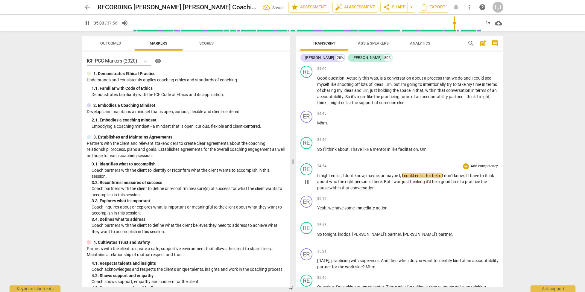
click at [317, 178] on span "I" at bounding box center [318, 175] width 2 height 5
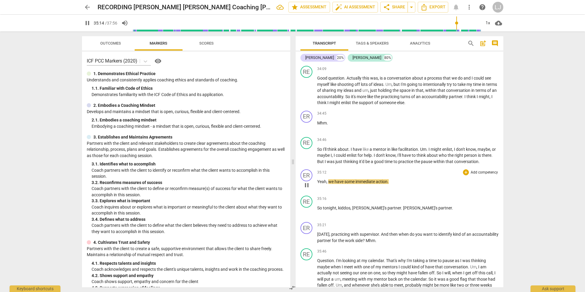
click at [317, 184] on span "Yeah" at bounding box center [321, 181] width 9 height 5
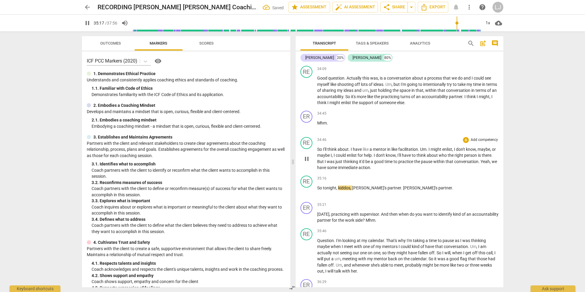
click at [492, 164] on span "we" at bounding box center [494, 161] width 5 height 5
type input "2119"
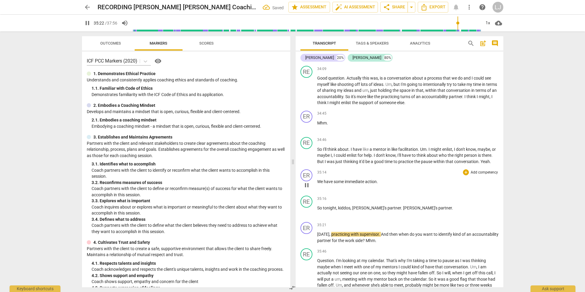
click at [319, 184] on span "We" at bounding box center [320, 181] width 7 height 5
click at [318, 210] on span "So" at bounding box center [320, 208] width 6 height 5
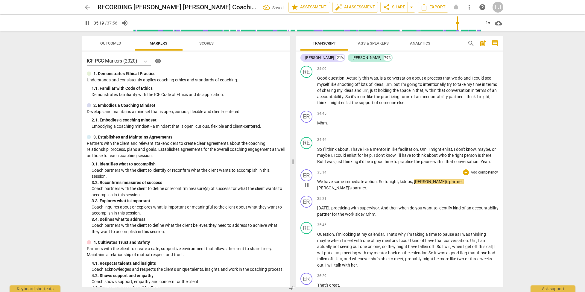
click at [416, 184] on span "[PERSON_NAME]'s" at bounding box center [431, 181] width 35 height 5
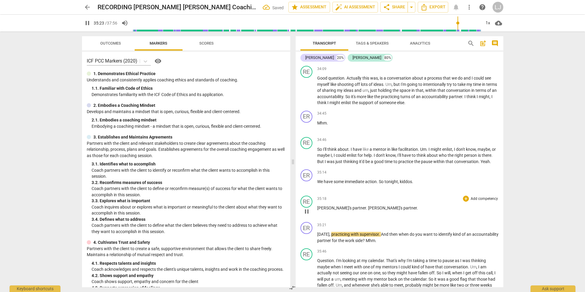
click at [368, 210] on span "[PERSON_NAME]'s" at bounding box center [385, 208] width 35 height 5
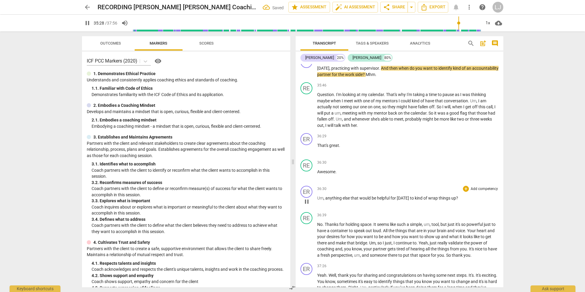
scroll to position [2544, 0]
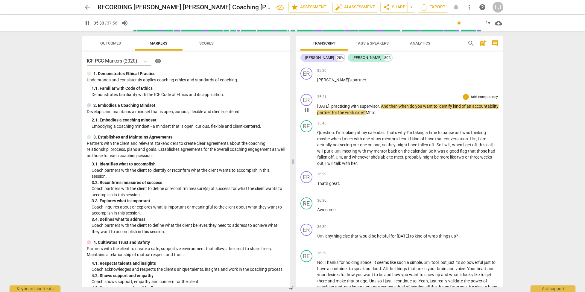
click at [327, 109] on span "[DATE]" at bounding box center [323, 106] width 12 height 5
click at [375, 115] on span "Mhm" at bounding box center [371, 112] width 10 height 5
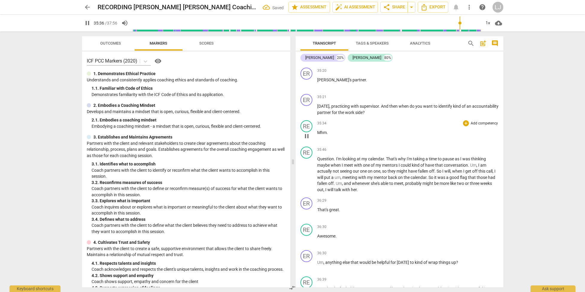
click at [321, 135] on span "Mhm" at bounding box center [322, 132] width 10 height 5
type input "2138"
click at [317, 189] on div "RE play_arrow pause" at bounding box center [309, 170] width 17 height 46
click at [318, 161] on span "Question" at bounding box center [325, 159] width 17 height 5
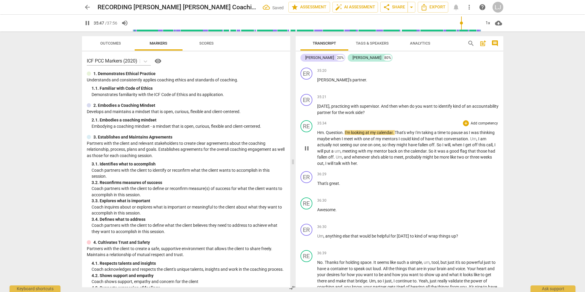
click at [328, 135] on span "Question" at bounding box center [334, 132] width 17 height 5
type input "2148"
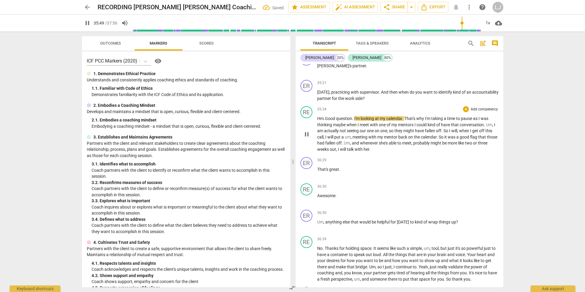
scroll to position [2559, 0]
click at [355, 151] on span "talk" at bounding box center [351, 148] width 8 height 5
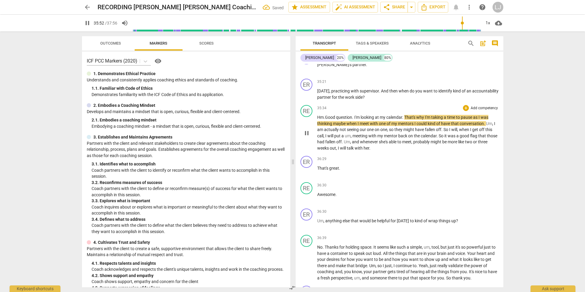
click at [473, 144] on span "two" at bounding box center [469, 142] width 8 height 5
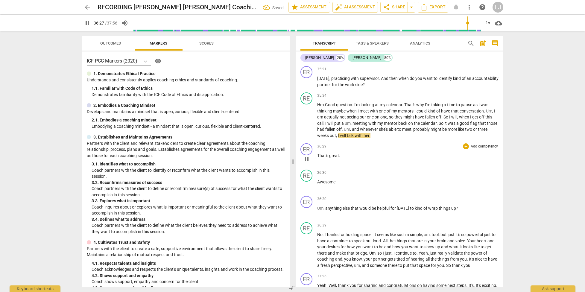
scroll to position [2576, 0]
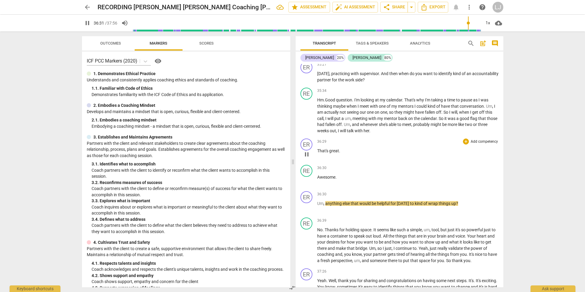
click at [320, 153] on span "That's" at bounding box center [323, 151] width 12 height 5
click at [317, 180] on span "Awesome" at bounding box center [326, 177] width 18 height 5
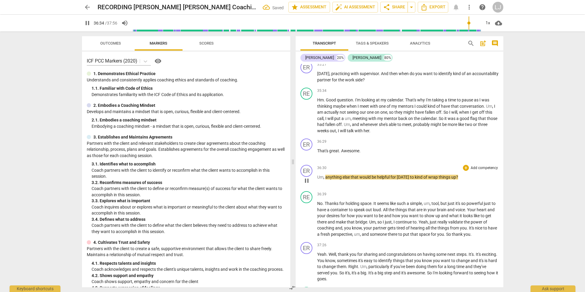
click at [317, 180] on span "Um" at bounding box center [320, 177] width 6 height 5
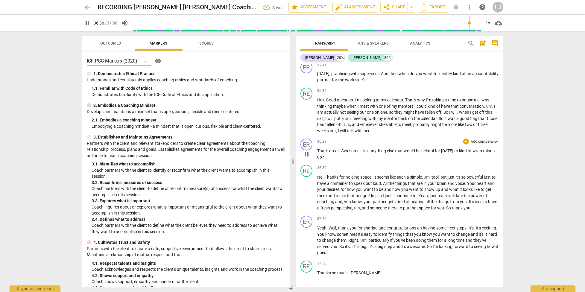
click at [351, 160] on p "That's great . Awesome . Um , anything else that would be helpful for [DATE] to…" at bounding box center [407, 154] width 181 height 12
drag, startPoint x: 351, startPoint y: 179, endPoint x: 356, endPoint y: 181, distance: 5.0
click at [351, 153] on span "Awesome" at bounding box center [350, 151] width 18 height 5
click at [370, 153] on span "," at bounding box center [369, 151] width 2 height 5
type input "2194"
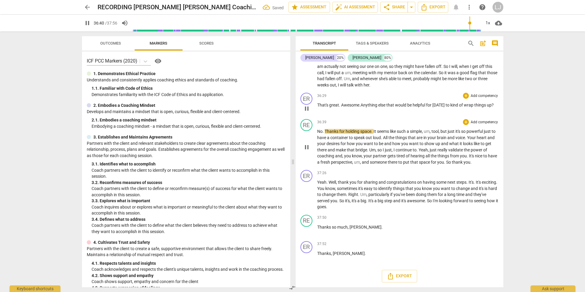
scroll to position [2641, 0]
click at [431, 165] on span "space" at bounding box center [425, 162] width 12 height 5
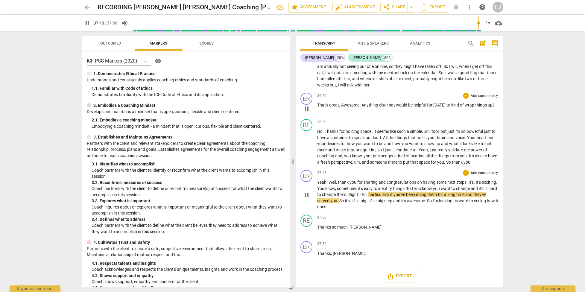
drag, startPoint x: 378, startPoint y: 195, endPoint x: 378, endPoint y: 201, distance: 6.3
click at [360, 196] on span "." at bounding box center [359, 194] width 2 height 5
type input "2261"
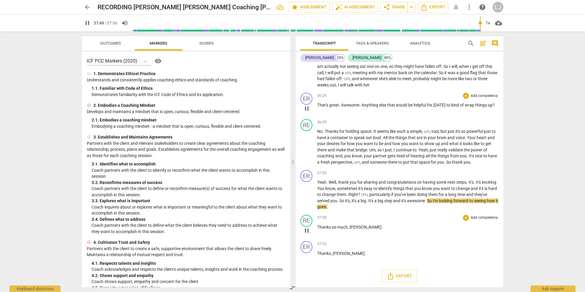
click at [354, 228] on span "[PERSON_NAME]" at bounding box center [366, 227] width 32 height 5
click at [340, 254] on span "[PERSON_NAME]" at bounding box center [349, 253] width 32 height 5
type input "2276"
click at [397, 186] on p "Yeah . Well , thank you for sharing and congratulations on having some next ste…" at bounding box center [407, 194] width 181 height 31
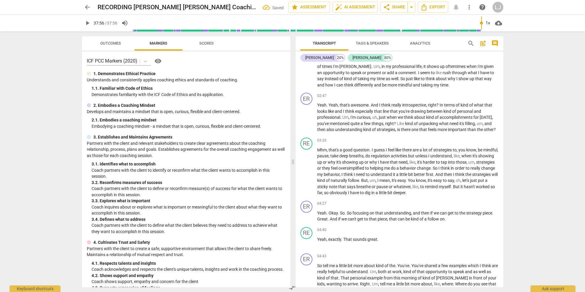
scroll to position [0, 0]
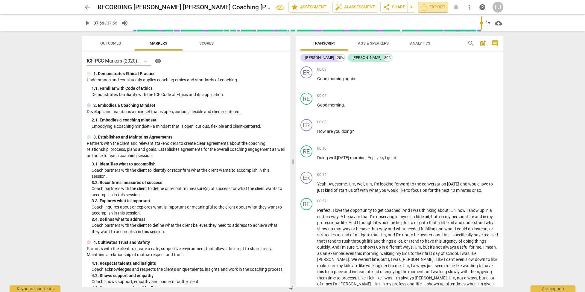
click at [434, 10] on span "Export" at bounding box center [433, 7] width 25 height 7
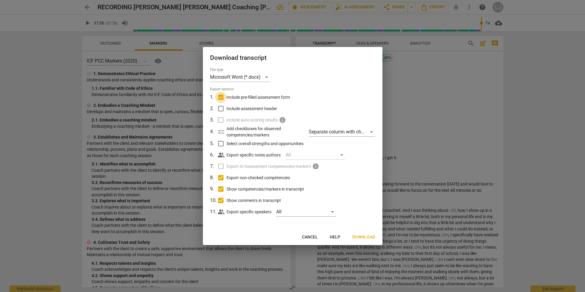
click at [222, 97] on input "Include pre-filled assessment form" at bounding box center [220, 97] width 11 height 11
checkbox input "false"
click at [221, 188] on input "Show competencies/markers in transcript" at bounding box center [220, 189] width 11 height 11
checkbox input "false"
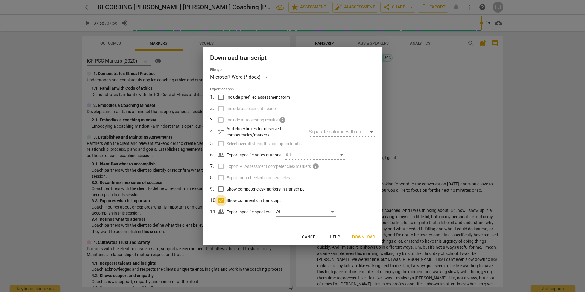
click at [220, 201] on input "Show comments in transcript" at bounding box center [220, 200] width 11 height 11
checkbox input "false"
click at [361, 236] on span "Download" at bounding box center [363, 237] width 23 height 6
